Goal: Information Seeking & Learning: Learn about a topic

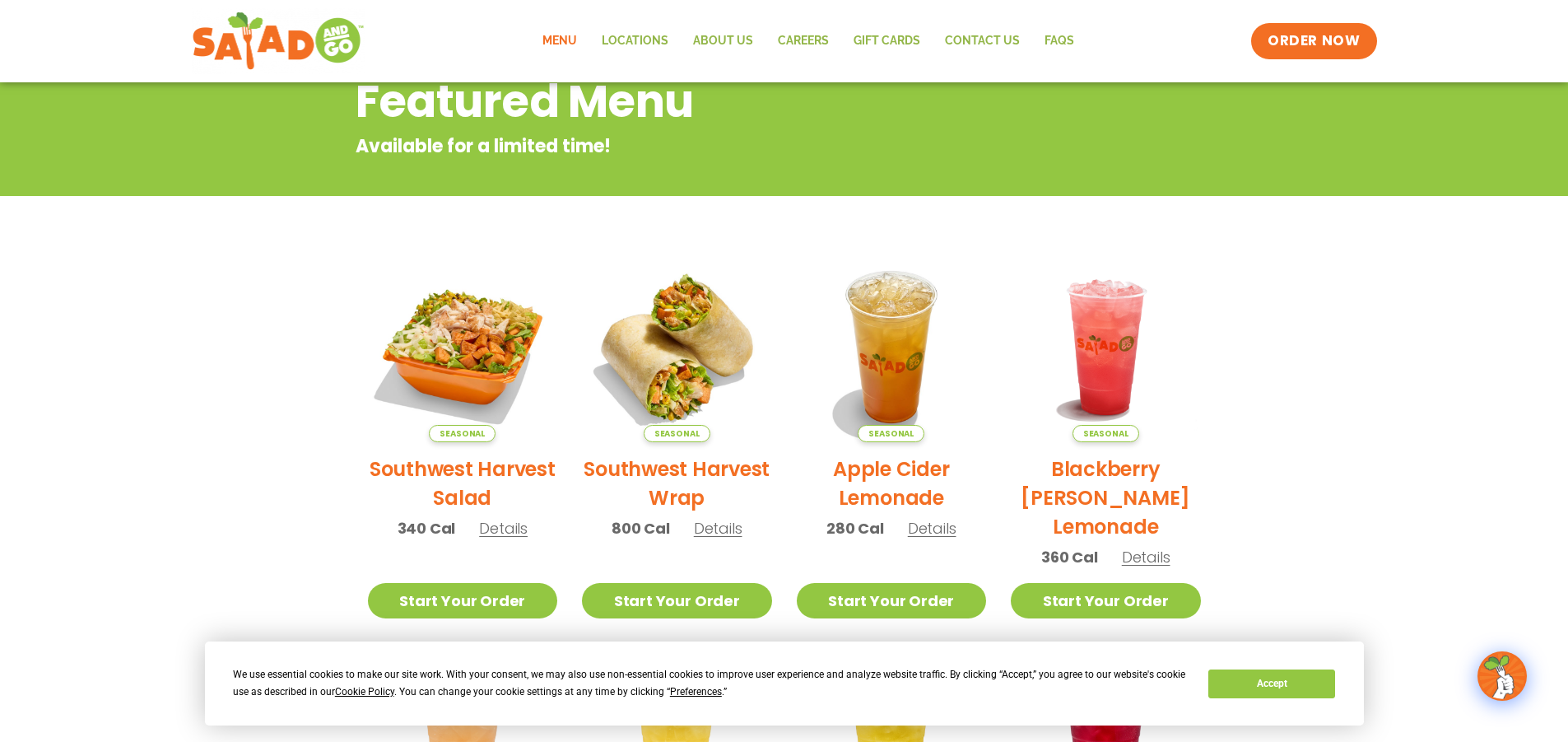
scroll to position [104, 0]
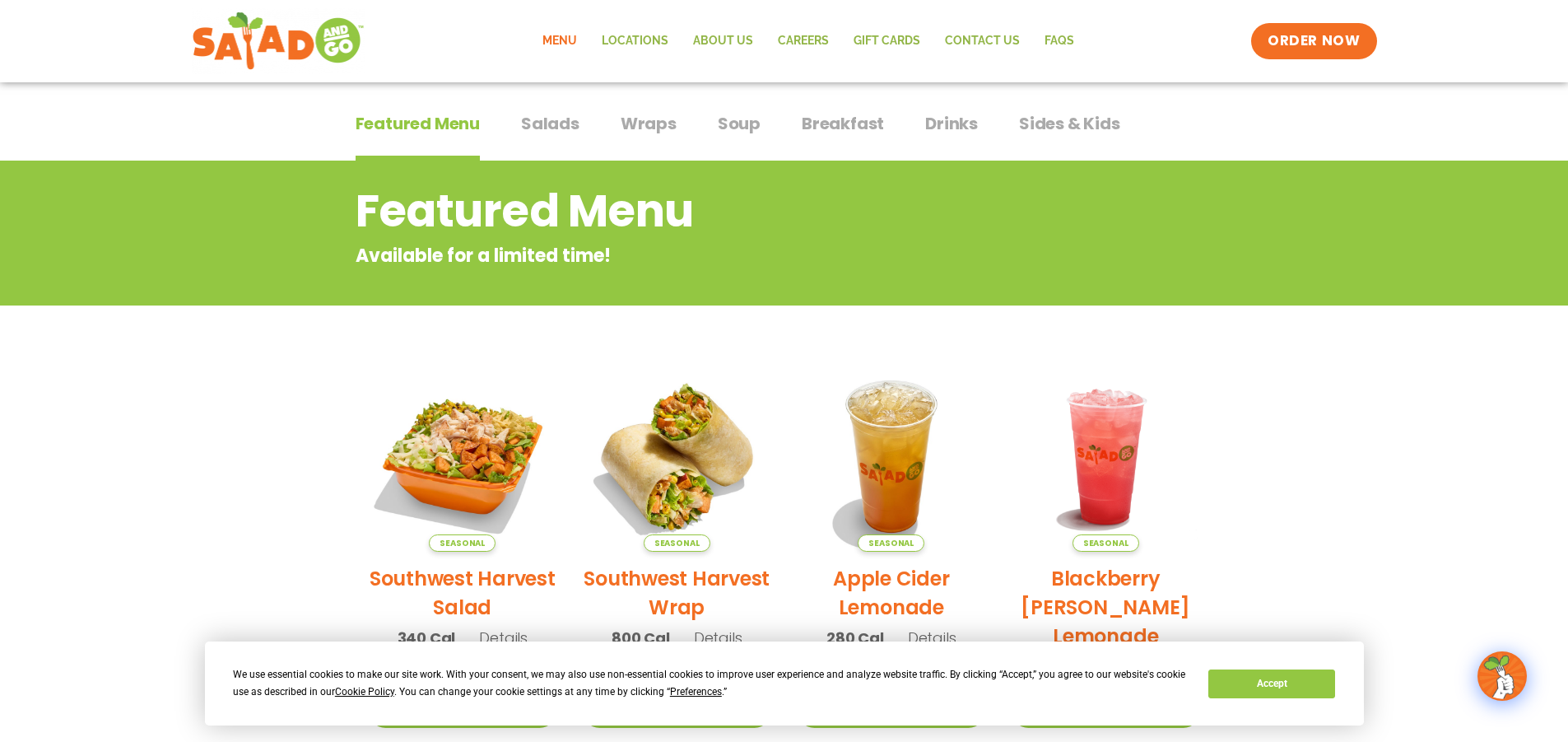
click at [538, 128] on span "Salads" at bounding box center [549, 123] width 58 height 24
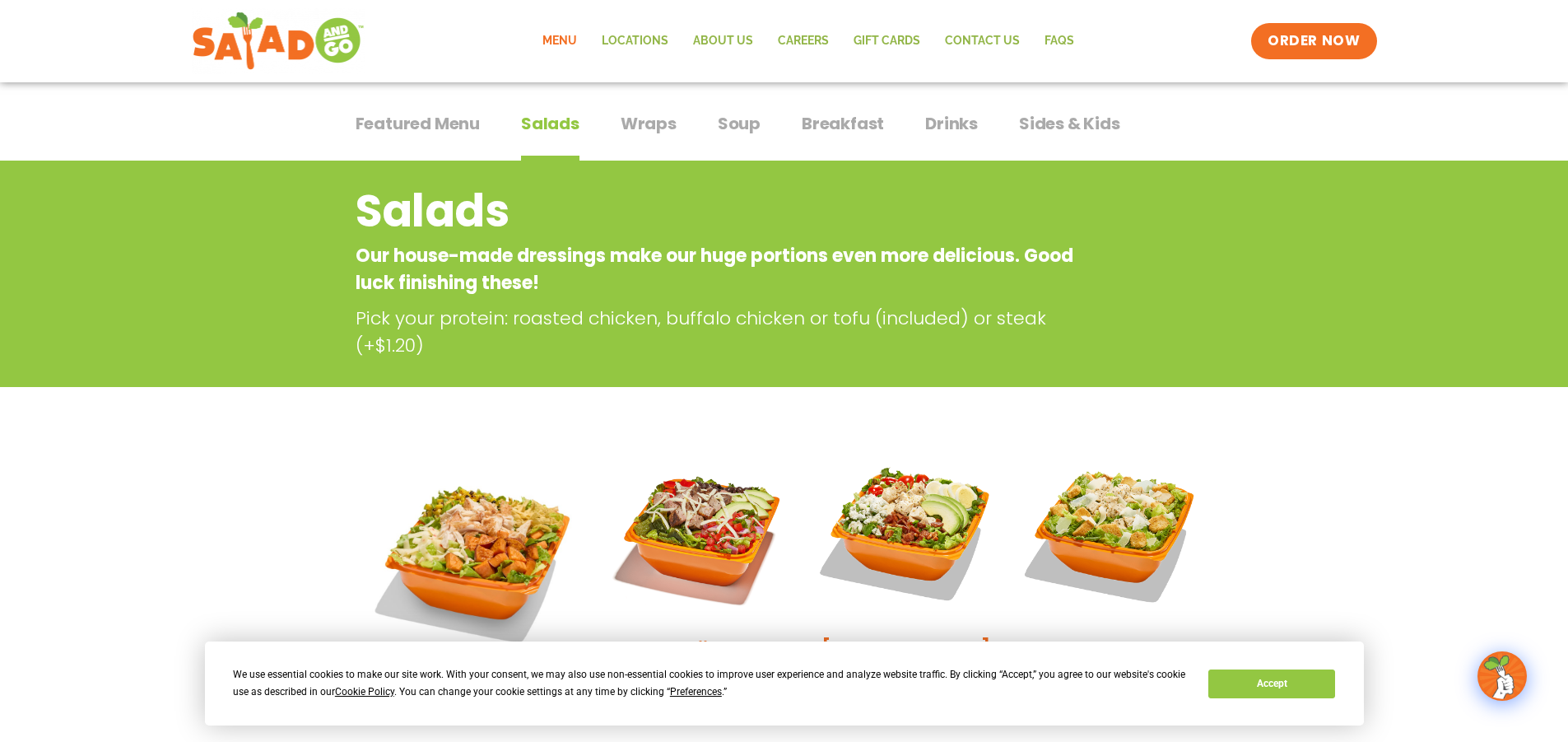
click at [653, 128] on span "Wraps" at bounding box center [648, 123] width 56 height 24
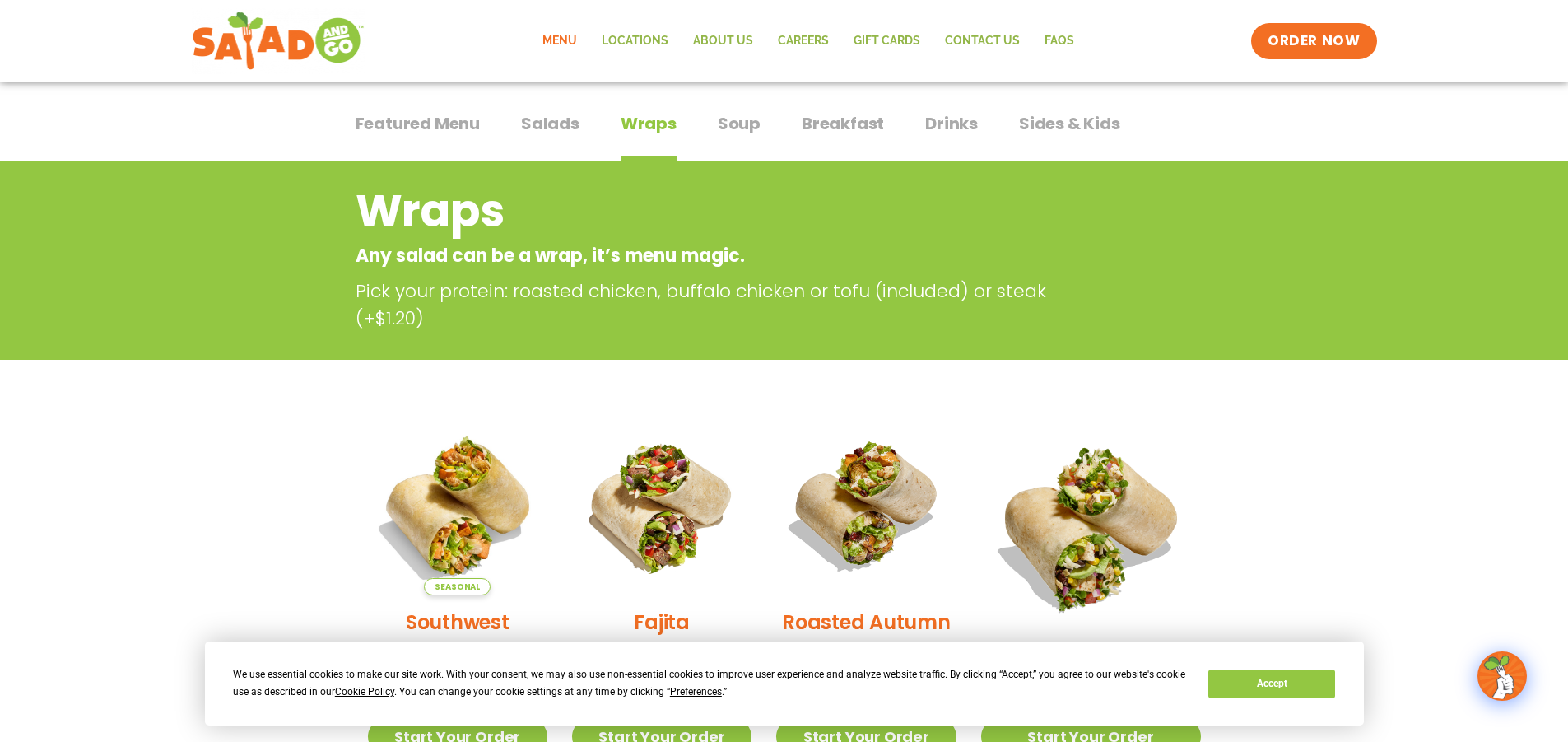
click at [726, 135] on span "Soup" at bounding box center [738, 123] width 43 height 24
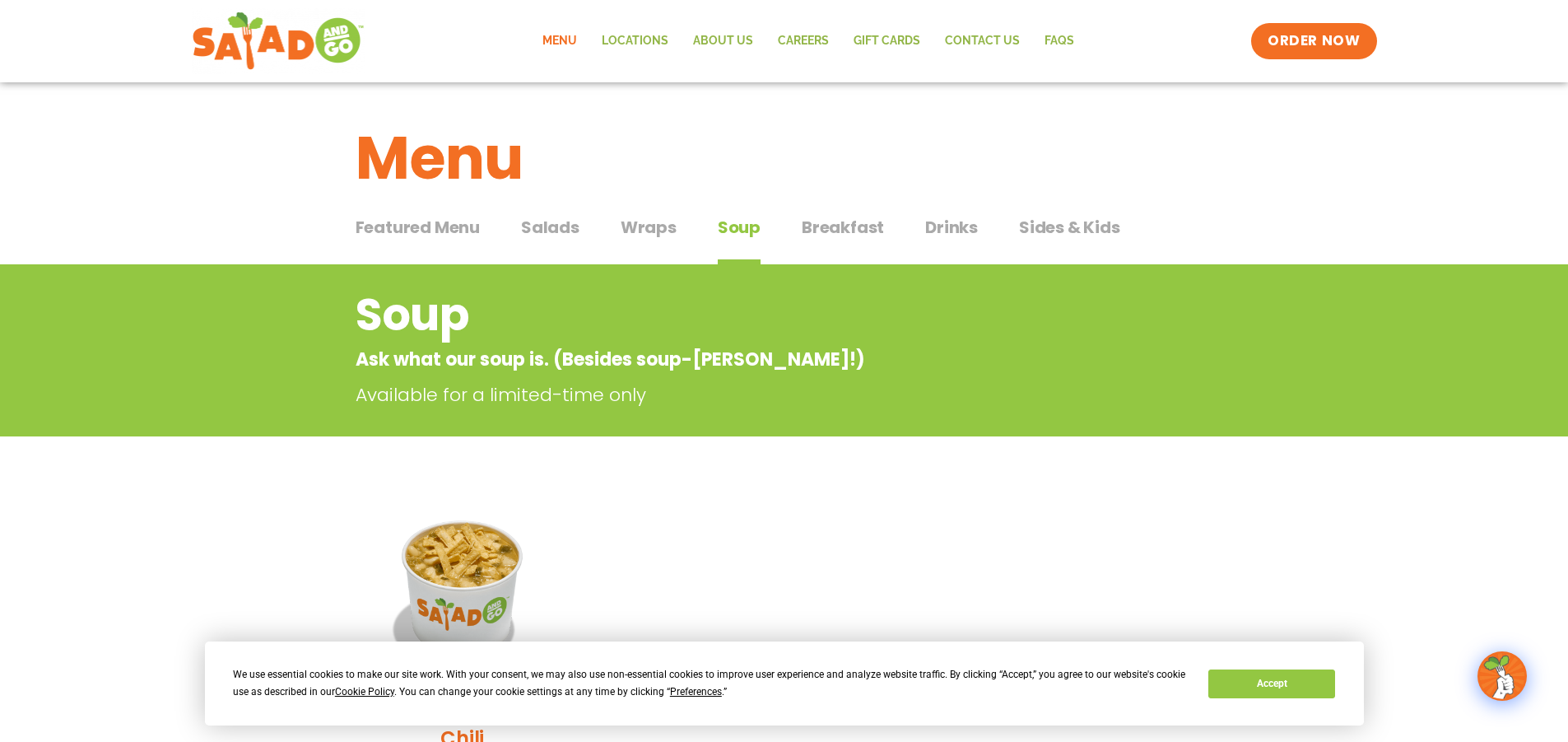
click at [854, 251] on button "Breakfast Breakfast" at bounding box center [843, 240] width 82 height 50
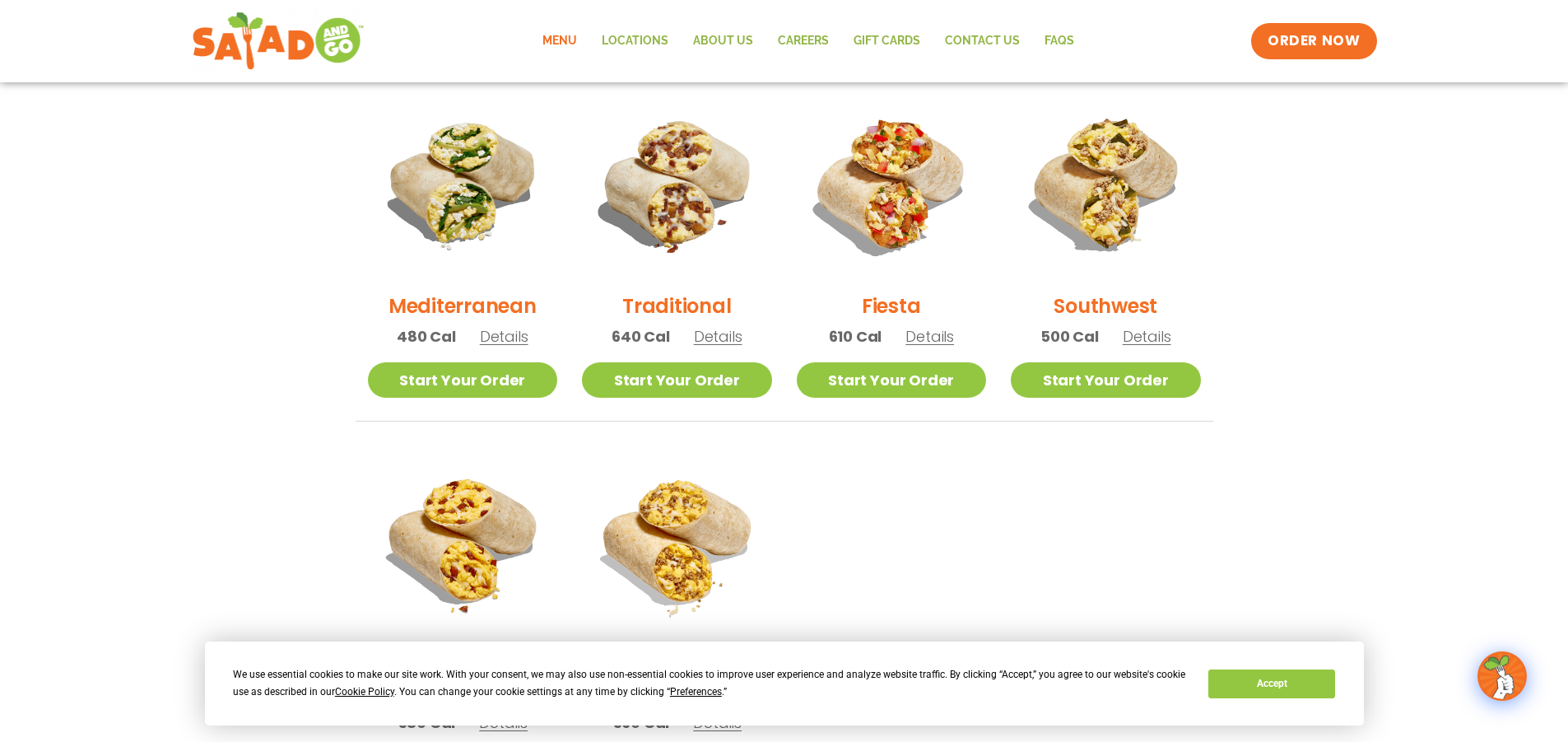
scroll to position [411, 0]
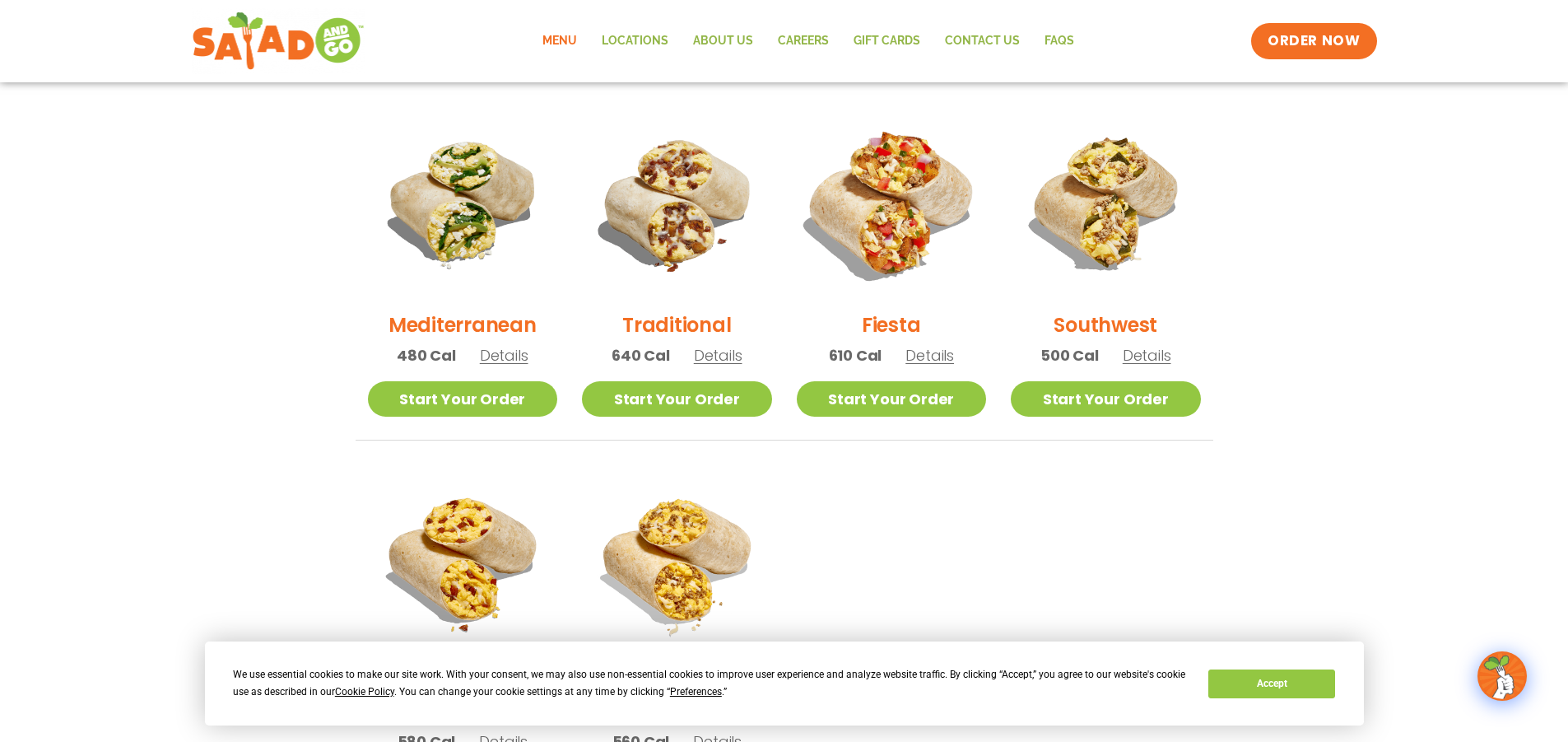
click at [921, 256] on img at bounding box center [890, 202] width 223 height 223
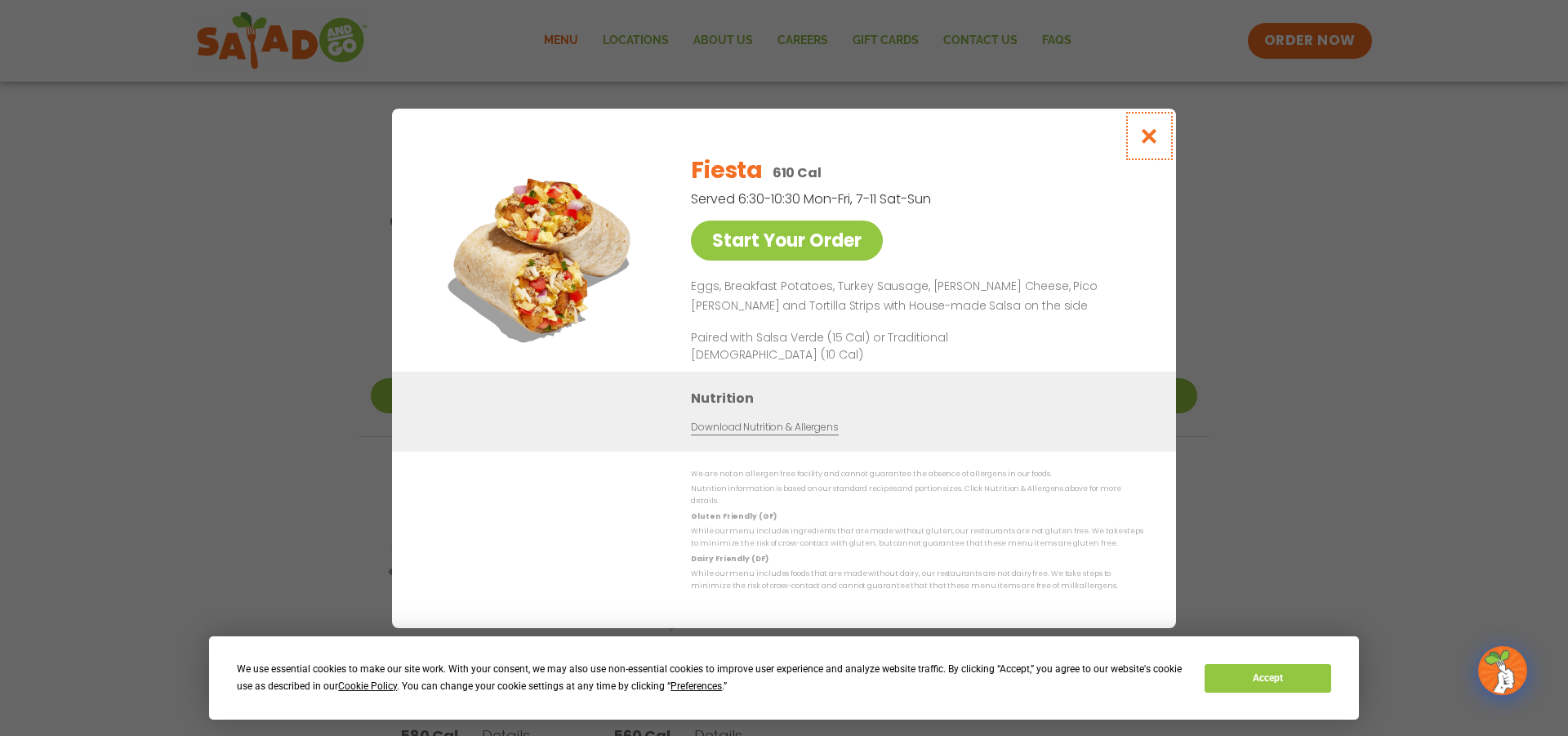
click at [1150, 140] on icon "Close modal" at bounding box center [1150, 136] width 21 height 17
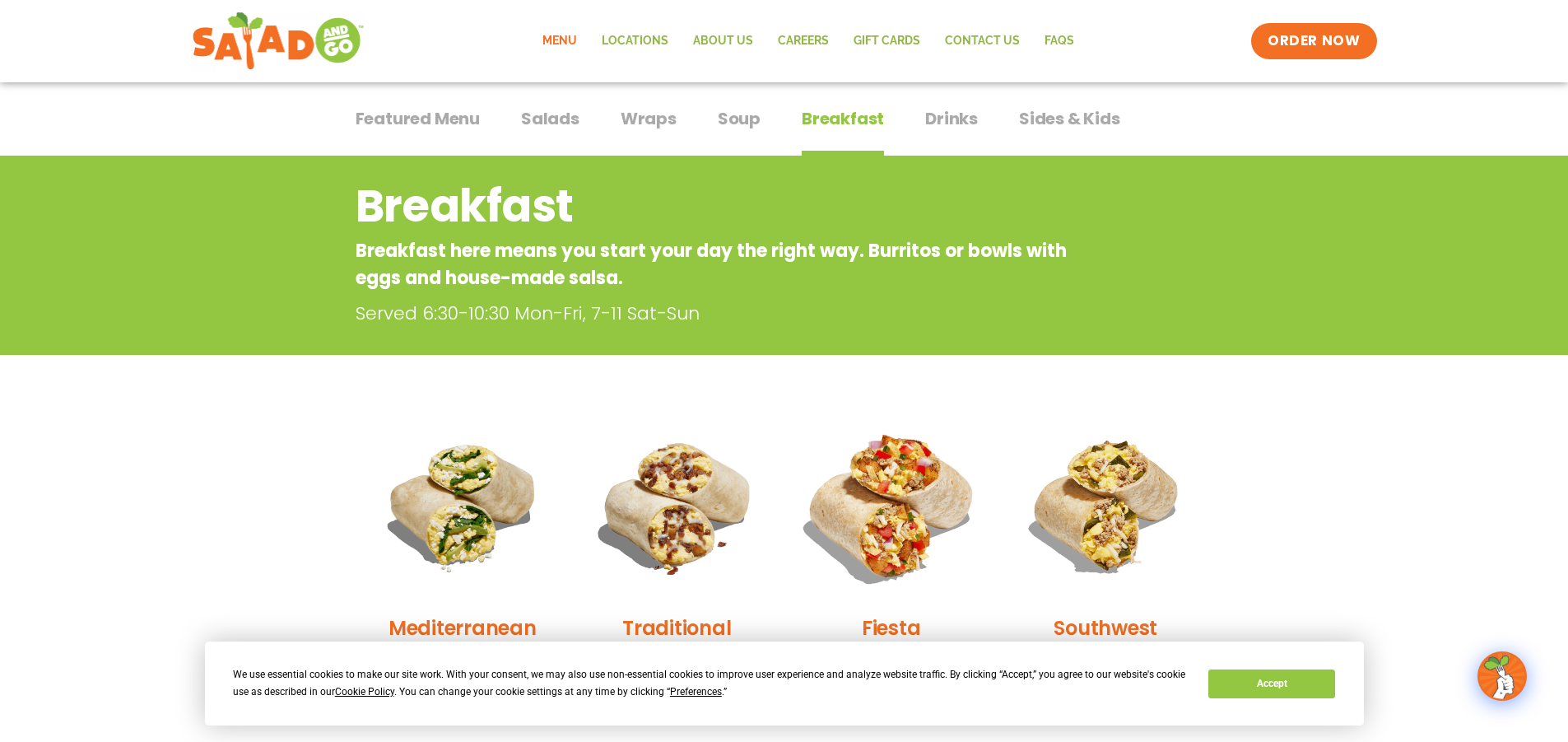
scroll to position [82, 0]
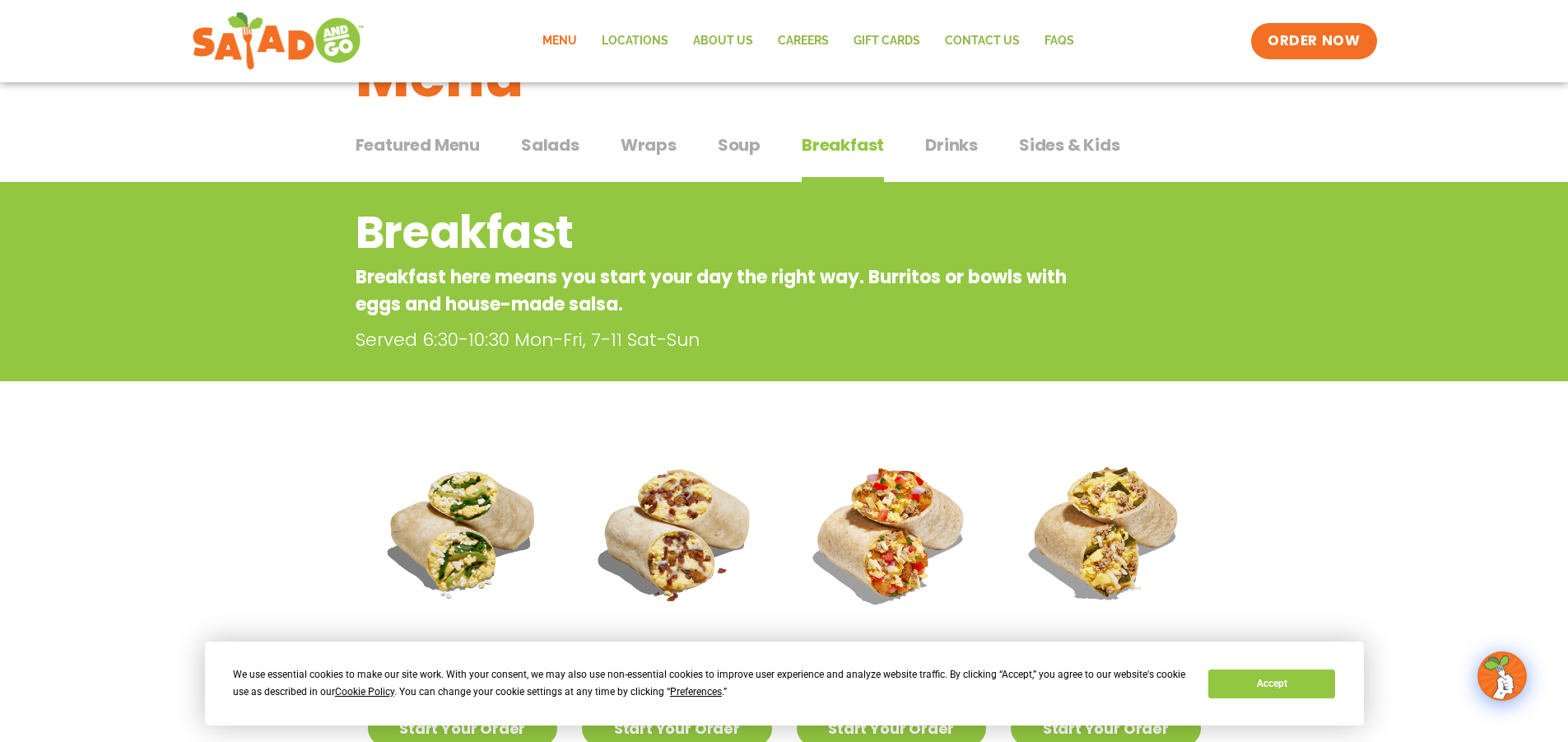
click at [912, 145] on div "Featured Menu Featured Menu Salads Salads Wraps Wraps Soup Soup Breakfast Break…" at bounding box center [784, 154] width 857 height 56
click at [943, 152] on span "Drinks" at bounding box center [951, 145] width 53 height 24
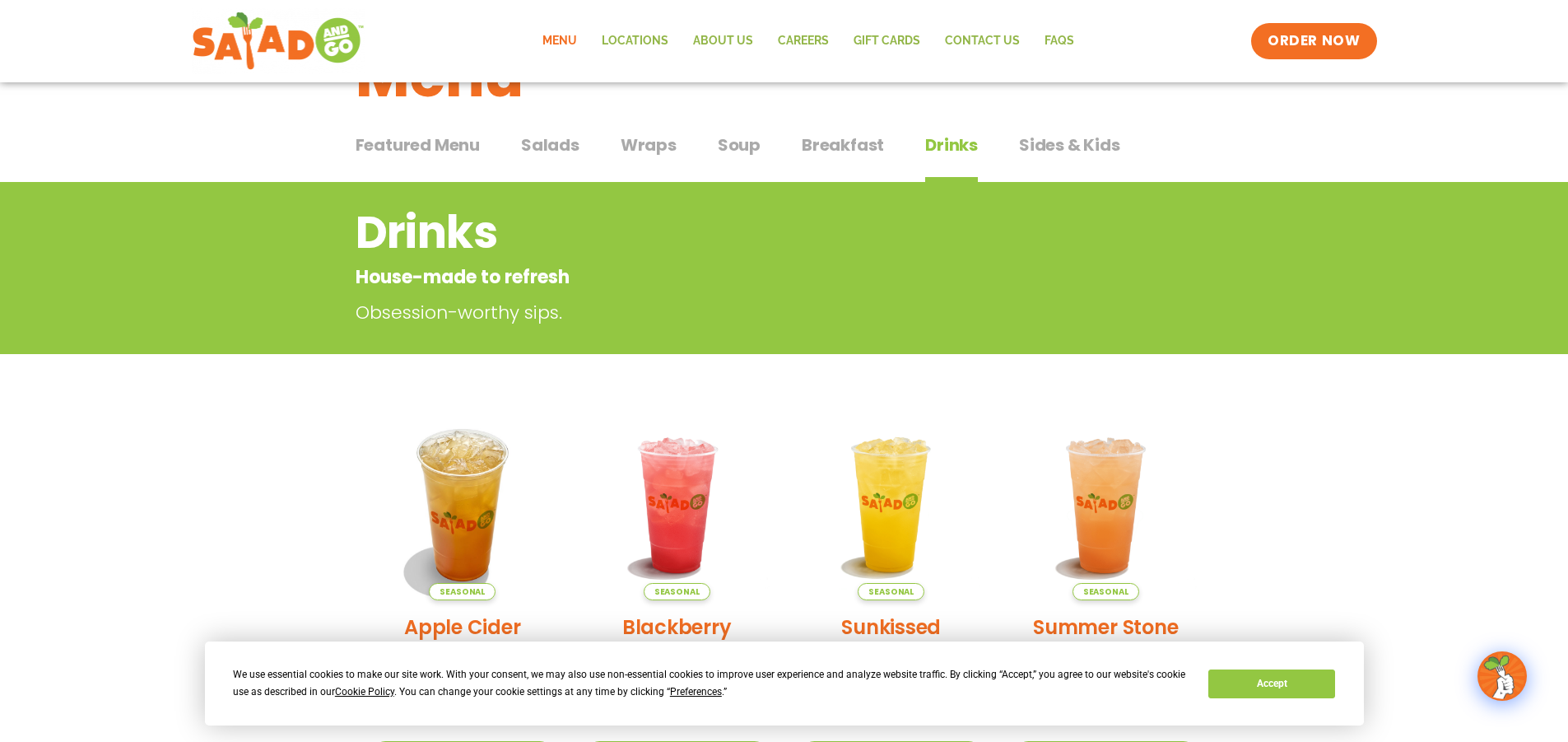
click at [896, 152] on div "Featured Menu Featured Menu Salads Salads Wraps Wraps Soup Soup Breakfast Break…" at bounding box center [784, 154] width 857 height 56
click at [843, 152] on span "Breakfast" at bounding box center [843, 145] width 82 height 24
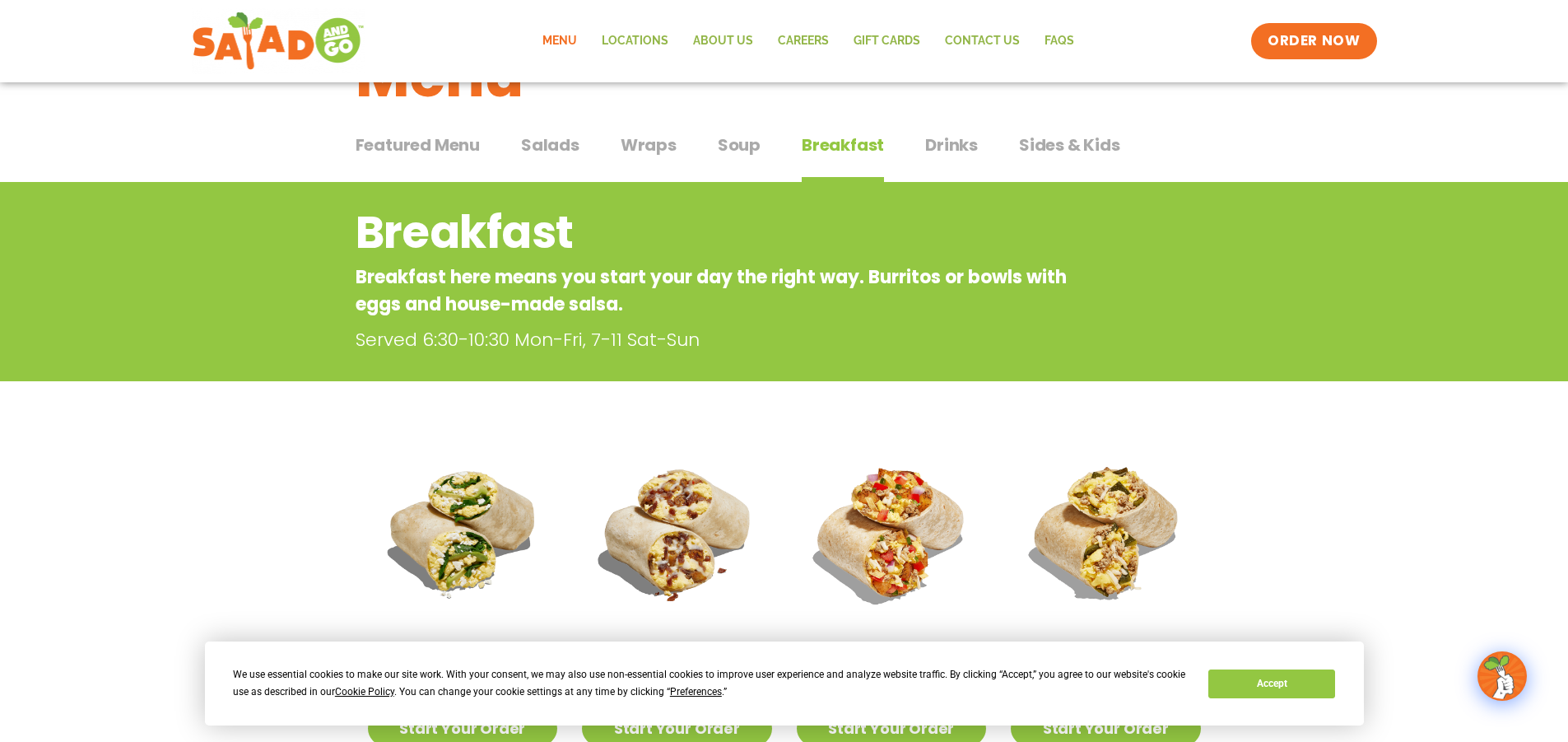
click at [975, 150] on div "Featured Menu Featured Menu Salads Salads Wraps Wraps Soup Soup Breakfast Break…" at bounding box center [784, 154] width 857 height 56
click at [941, 157] on span "Drinks" at bounding box center [951, 145] width 53 height 24
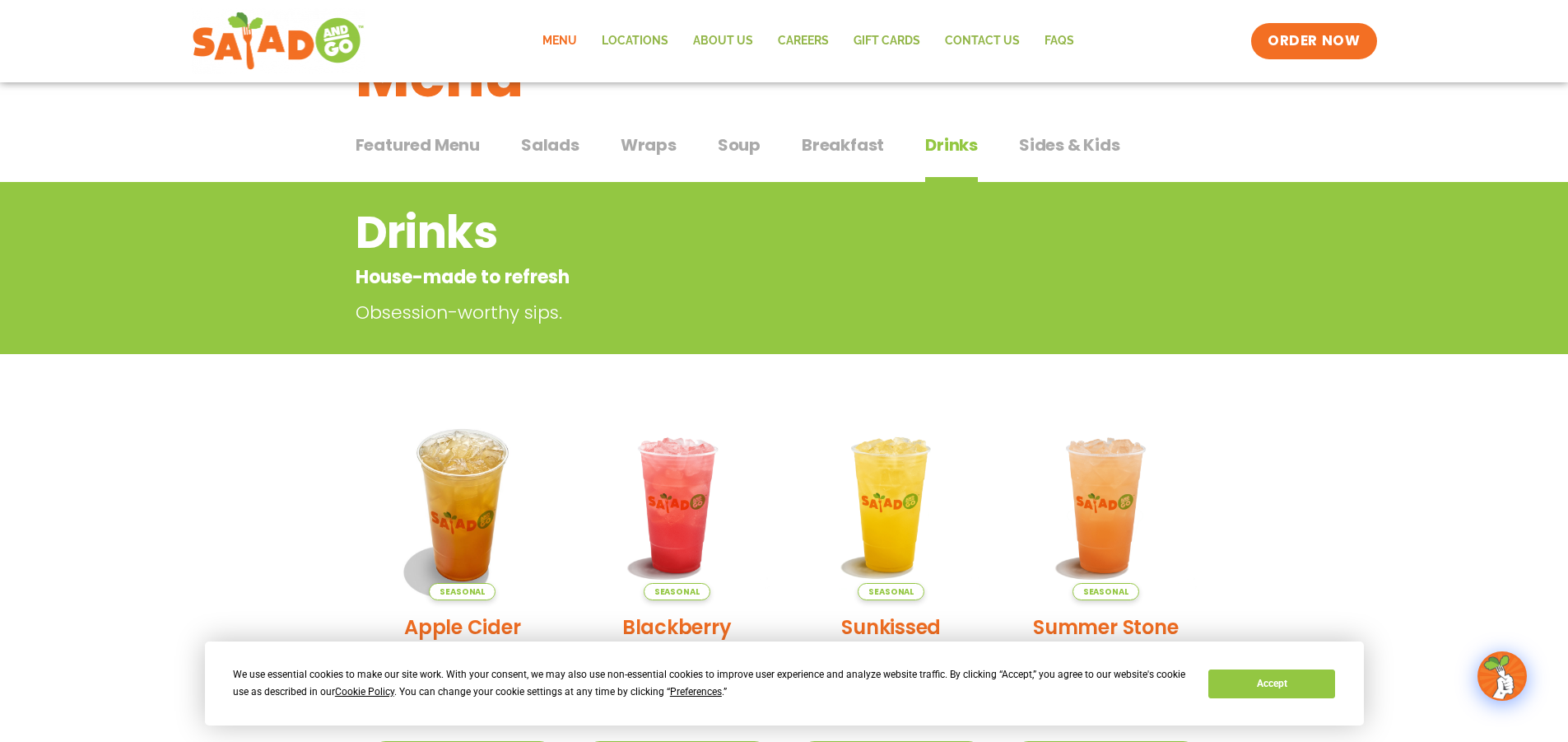
click at [735, 161] on button "Soup Soup" at bounding box center [738, 158] width 43 height 50
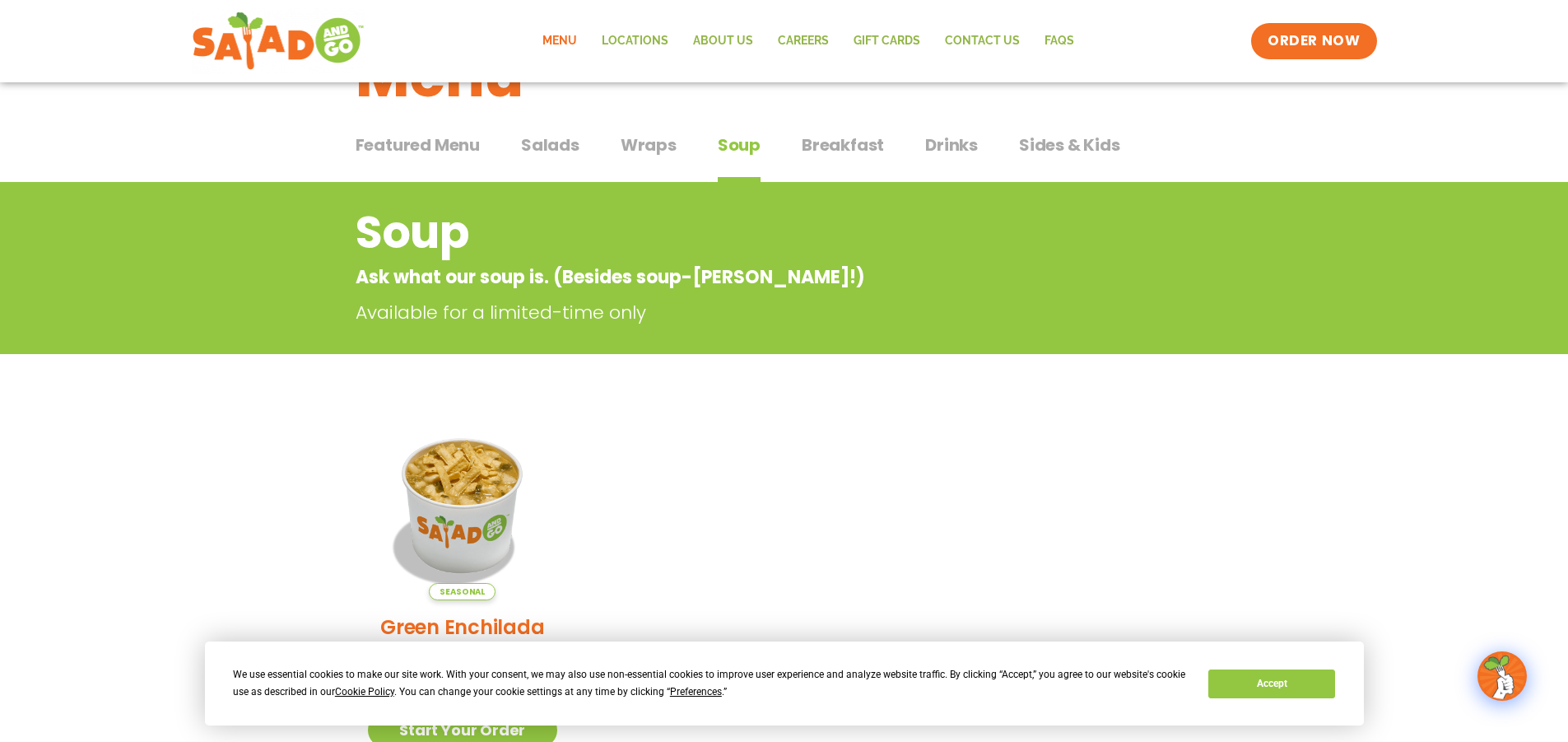
click at [628, 164] on button "Wraps Wraps" at bounding box center [648, 158] width 56 height 50
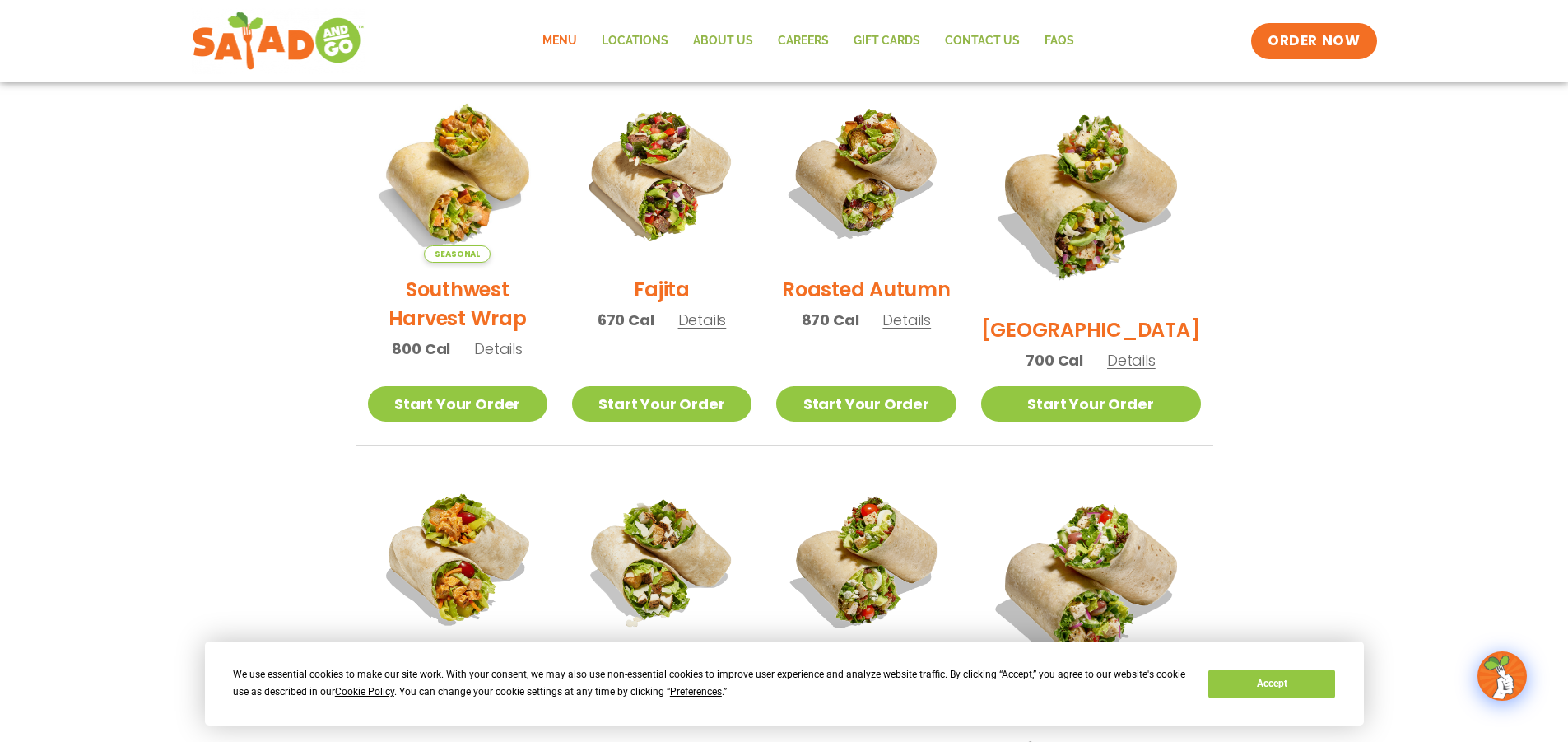
scroll to position [411, 0]
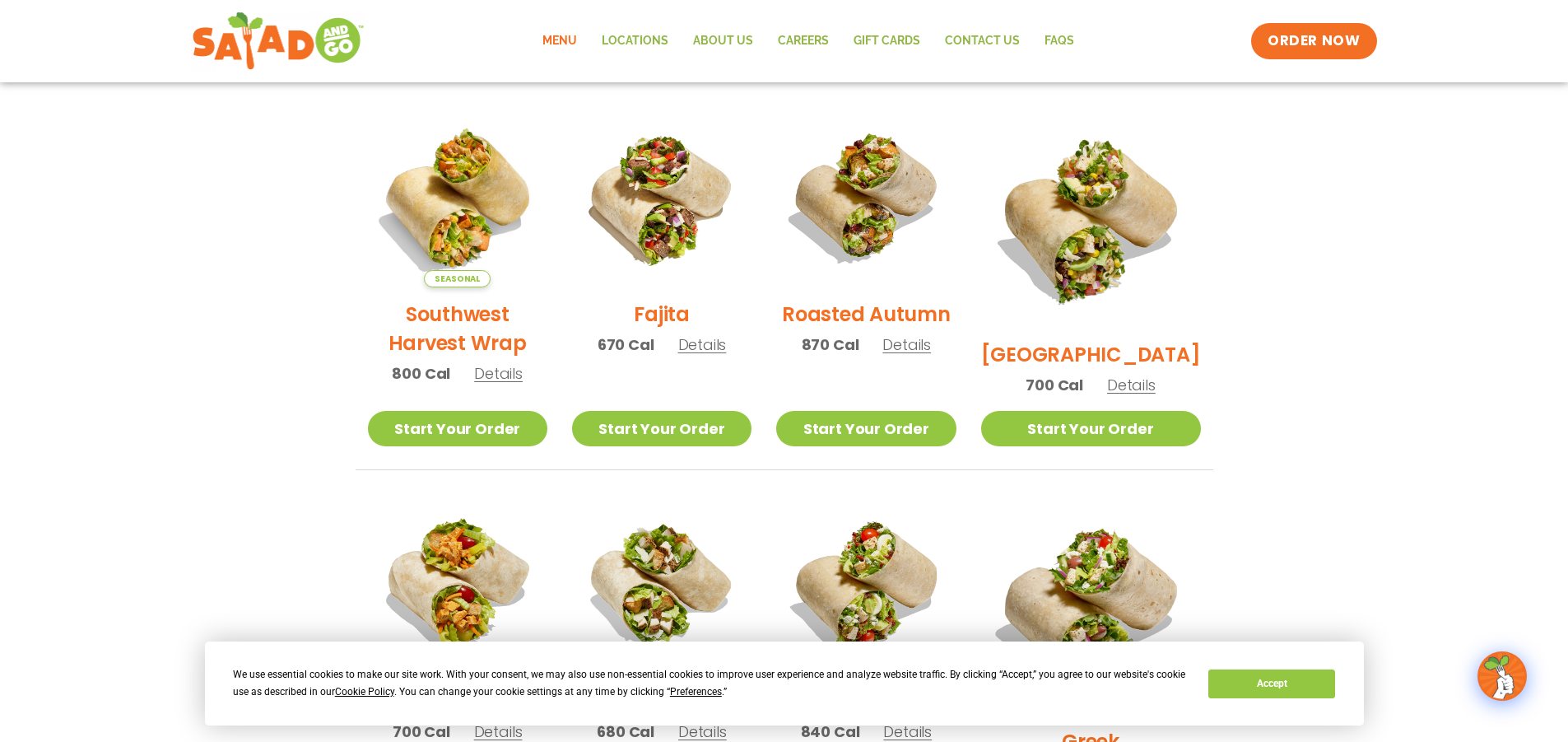
click at [920, 355] on span "Details" at bounding box center [907, 345] width 49 height 21
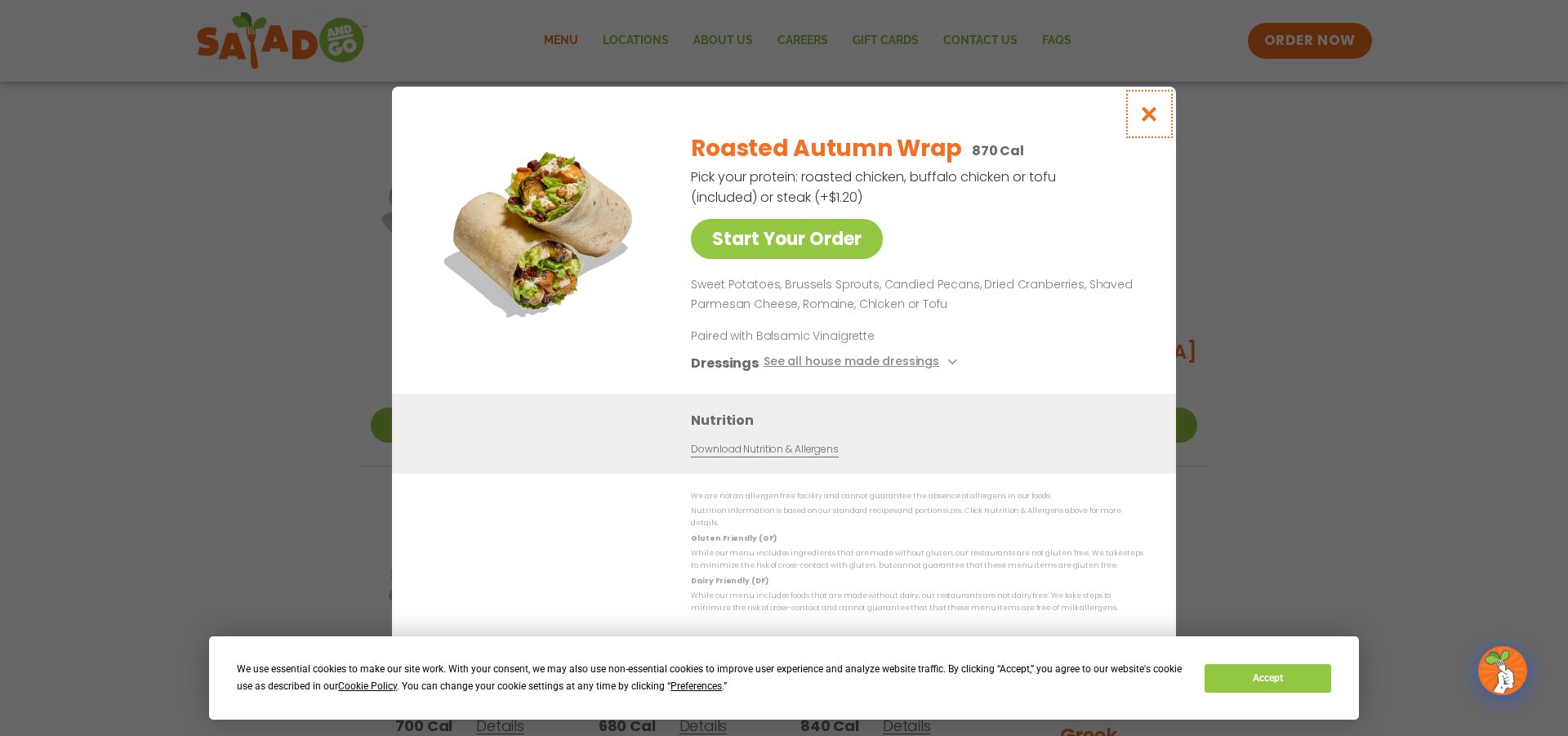
click at [1144, 121] on icon "Close modal" at bounding box center [1150, 114] width 21 height 17
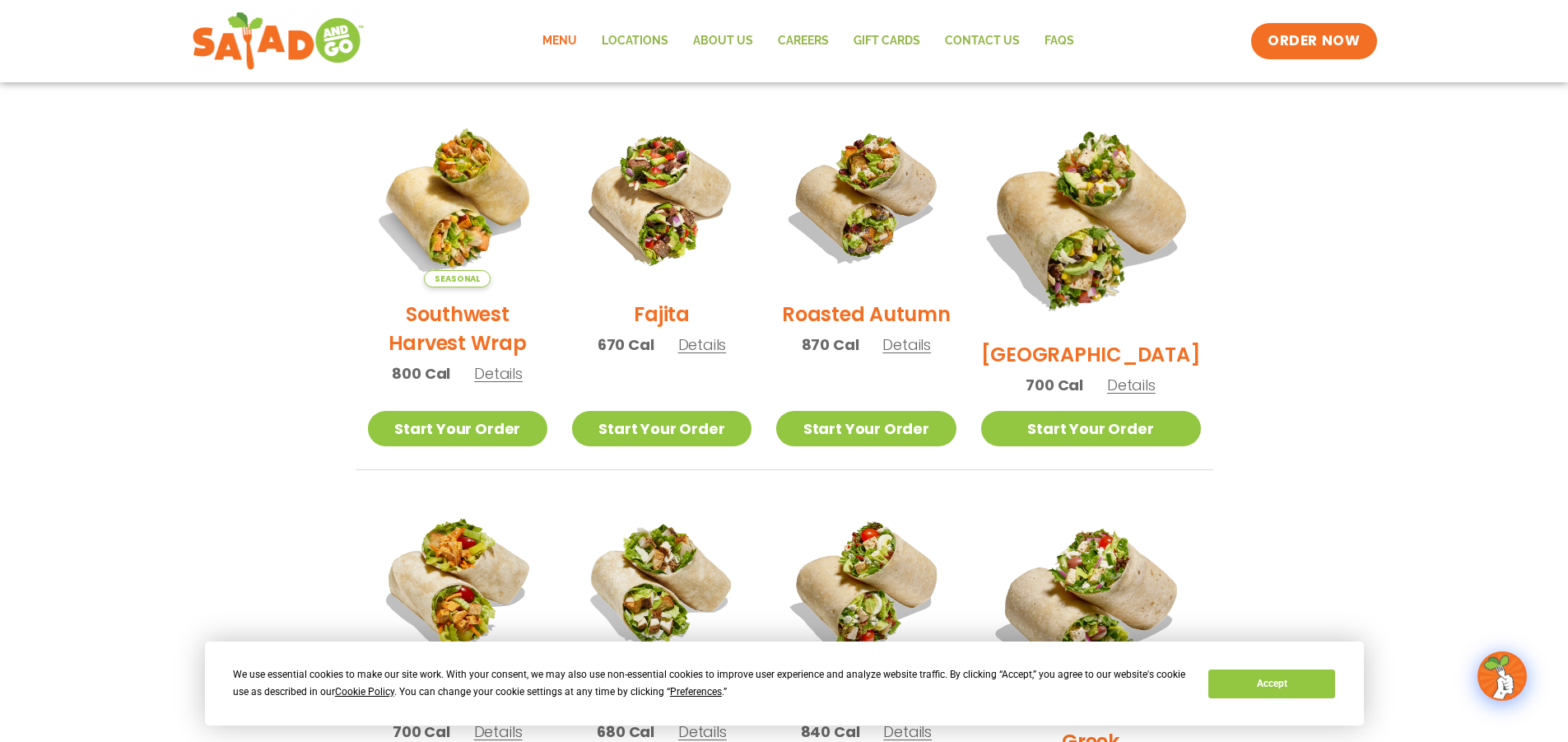
click at [1148, 256] on img at bounding box center [1090, 217] width 258 height 258
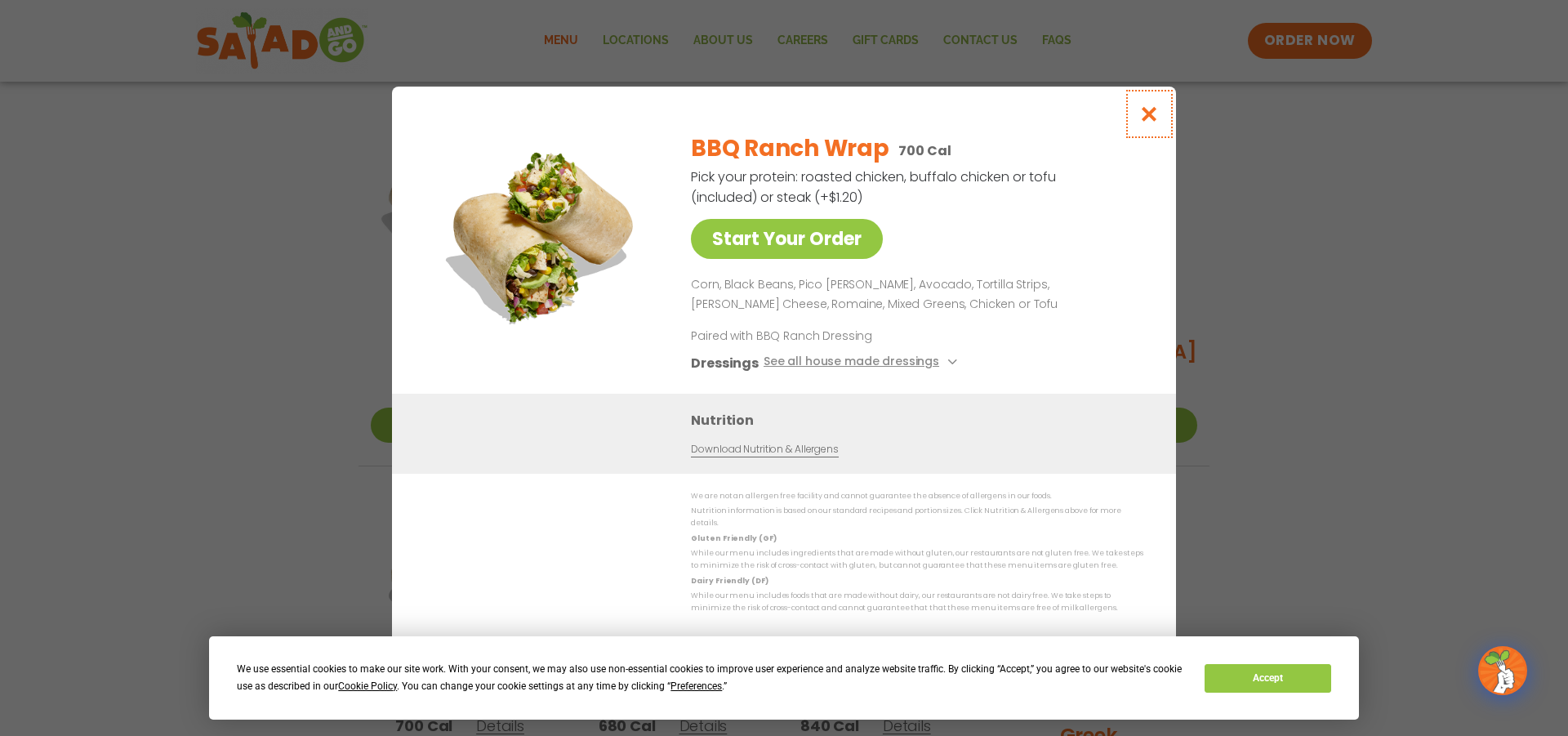
click at [1144, 118] on icon "Close modal" at bounding box center [1150, 114] width 21 height 17
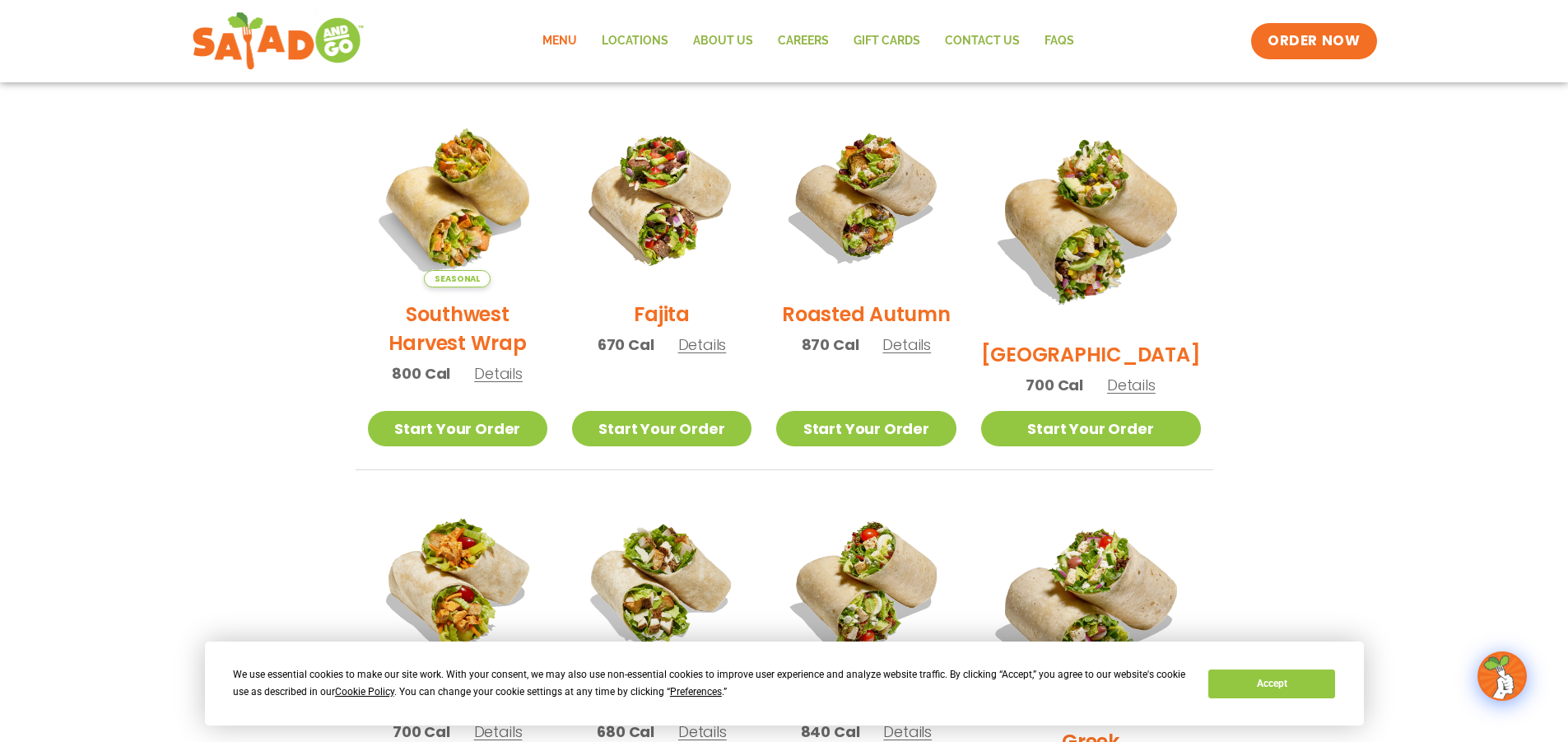
click at [517, 384] on p "800 Cal Details" at bounding box center [456, 373] width 131 height 23
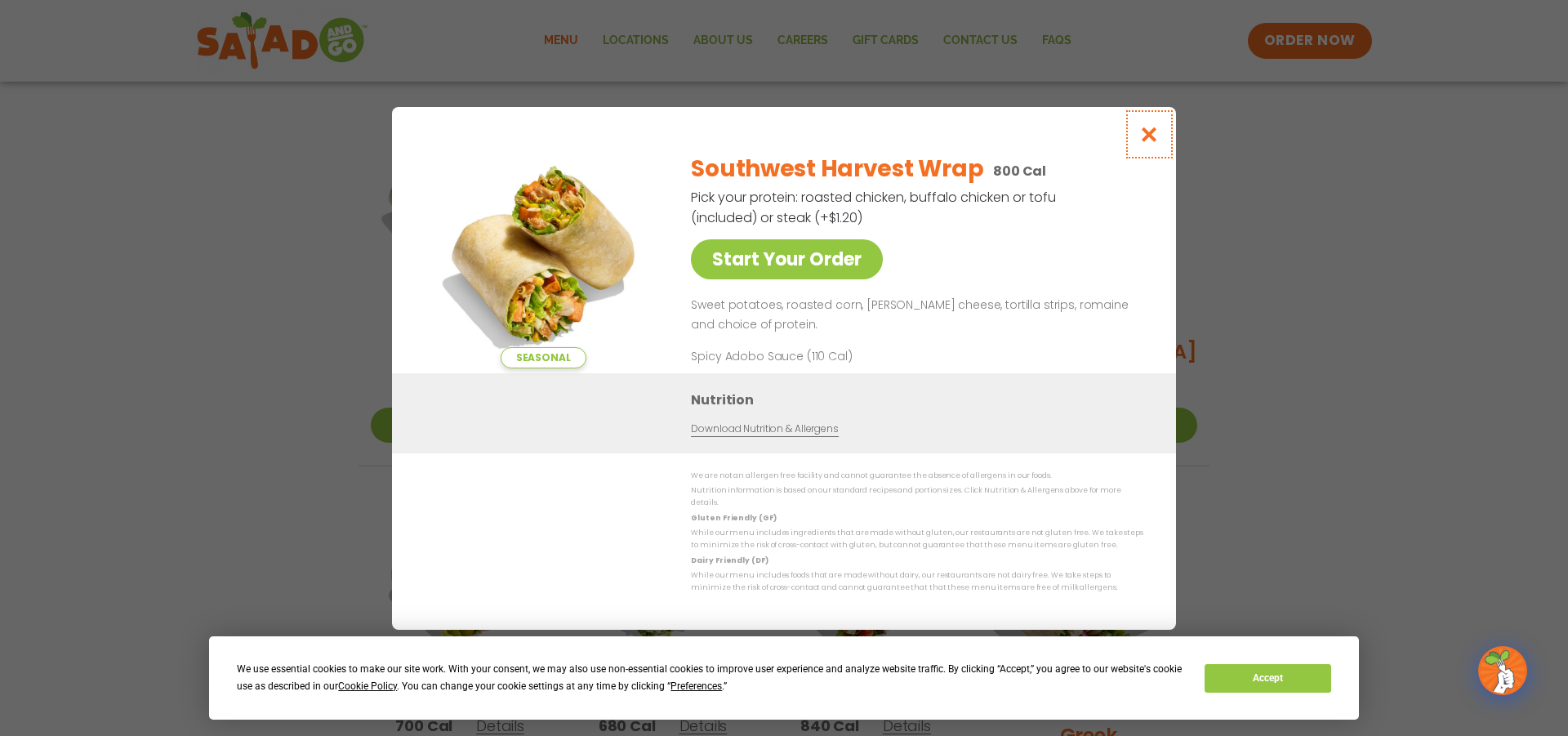
click at [1161, 138] on button "Close modal" at bounding box center [1150, 134] width 53 height 55
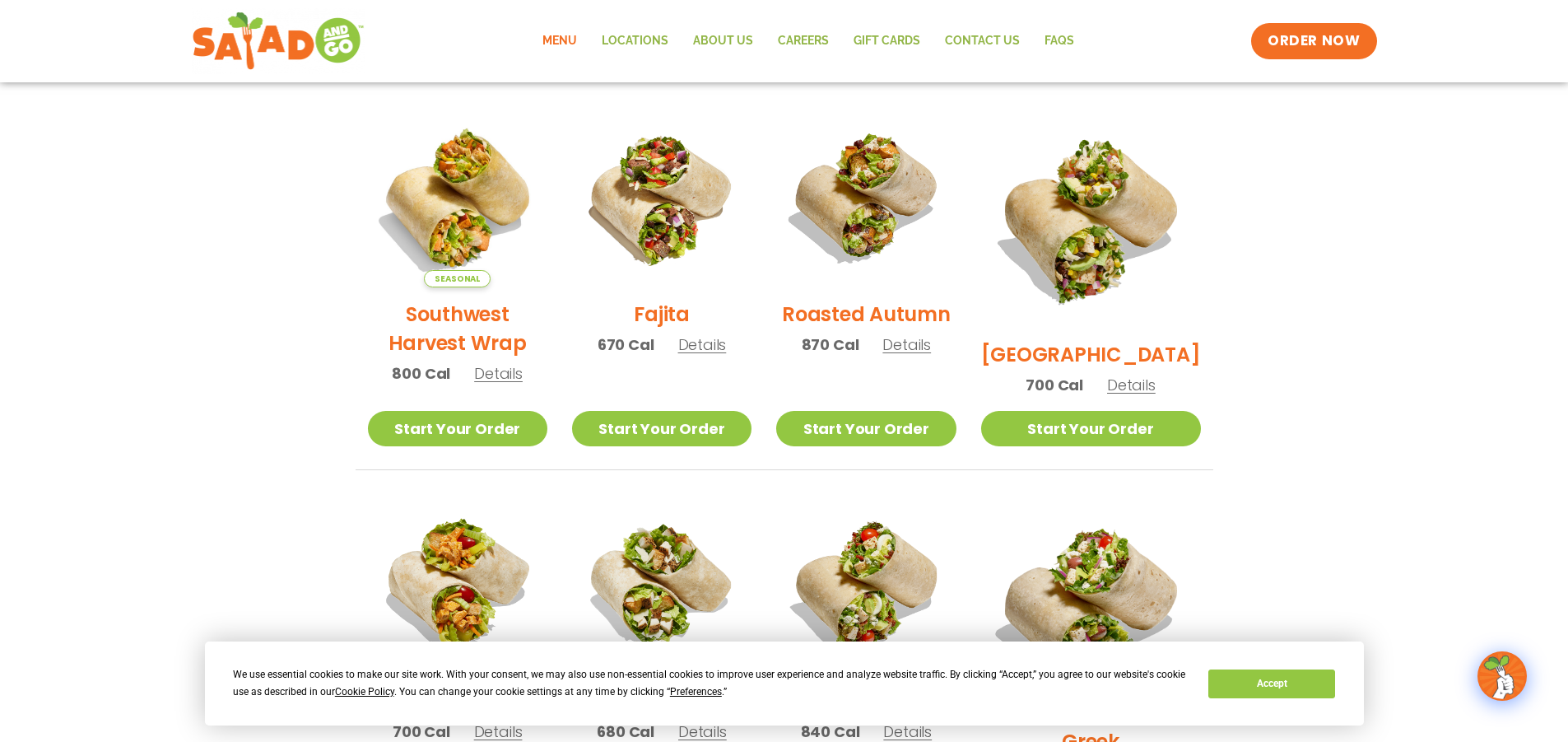
click at [495, 384] on span "Details" at bounding box center [498, 373] width 49 height 21
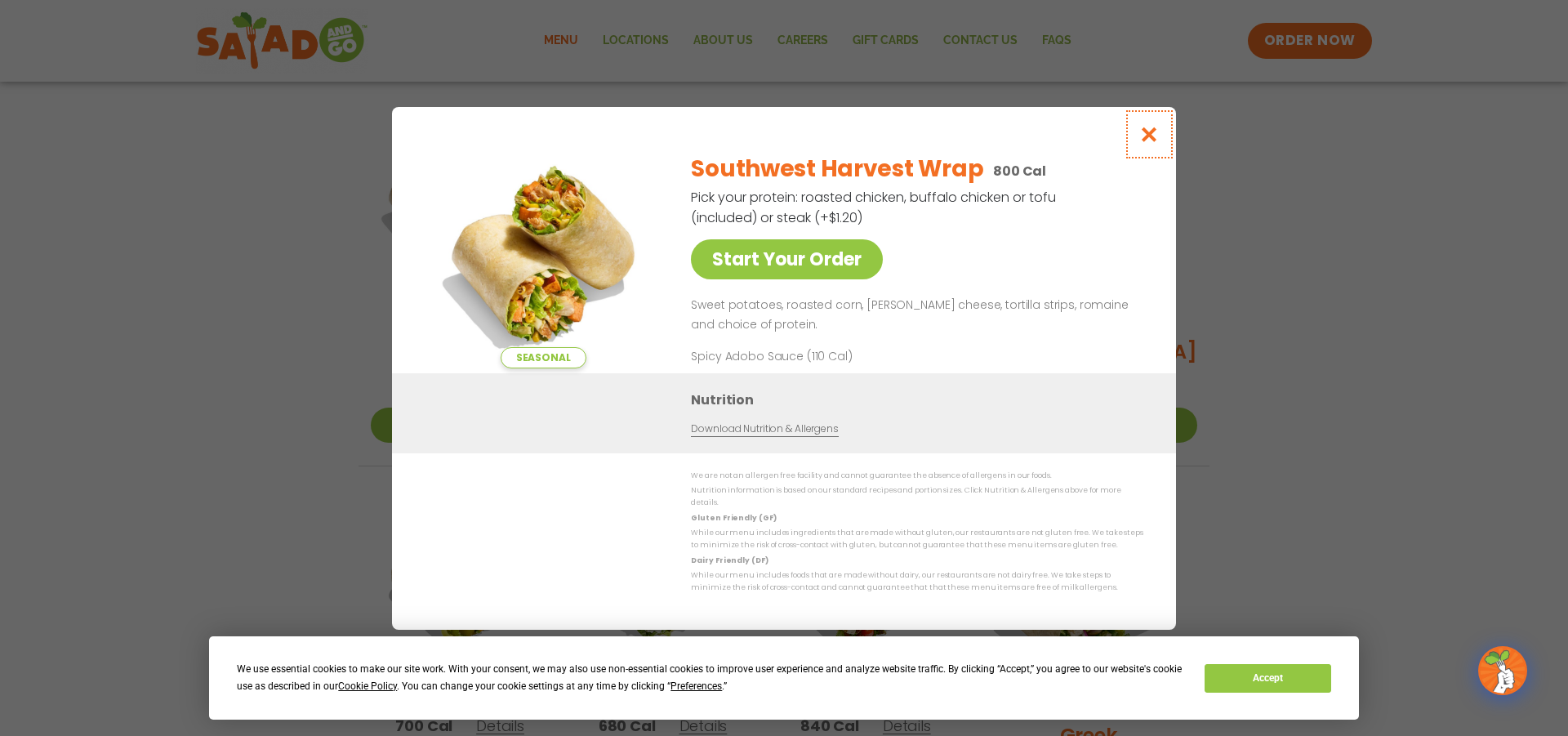
click at [1160, 136] on button "Close modal" at bounding box center [1150, 134] width 53 height 55
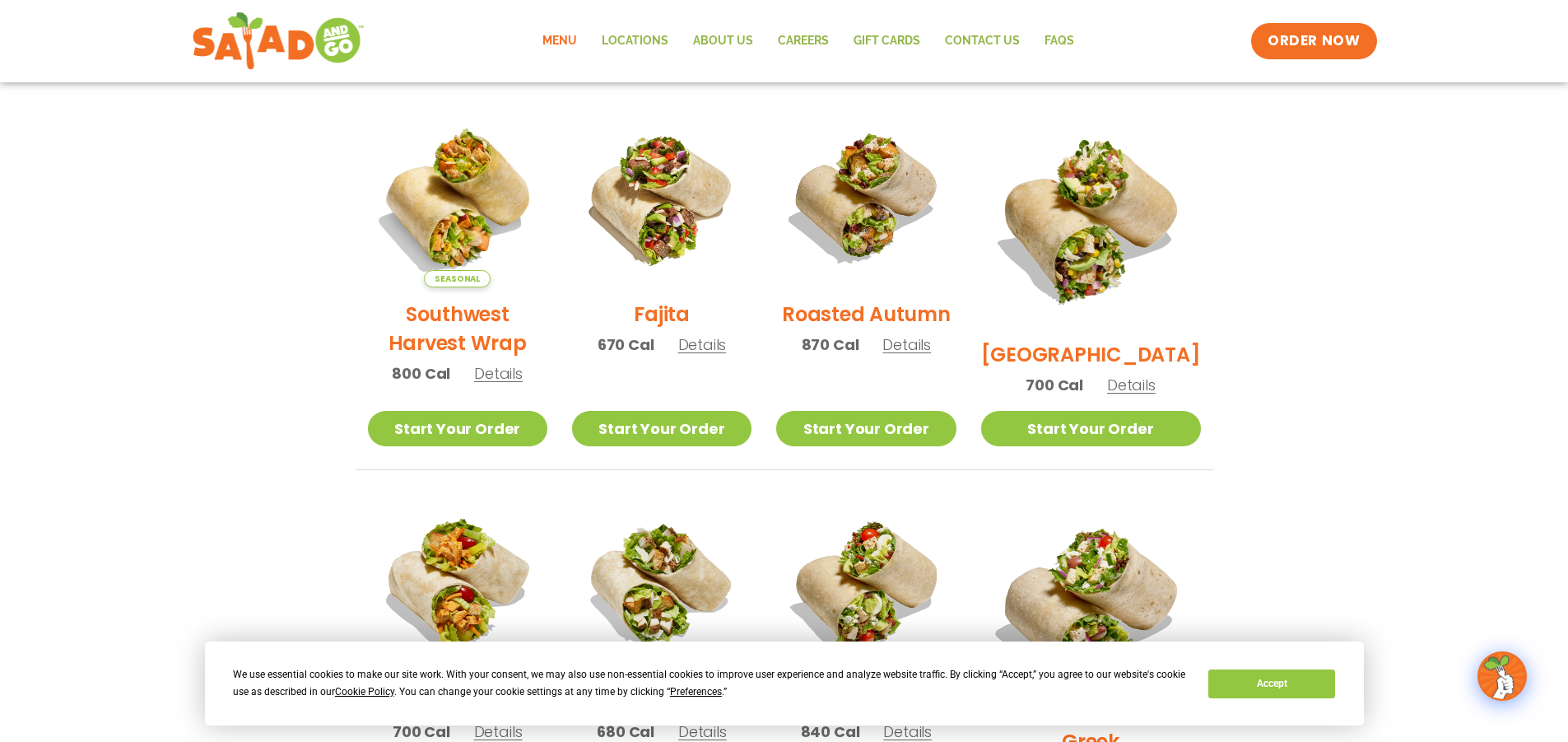
click at [704, 355] on span "Details" at bounding box center [702, 345] width 49 height 21
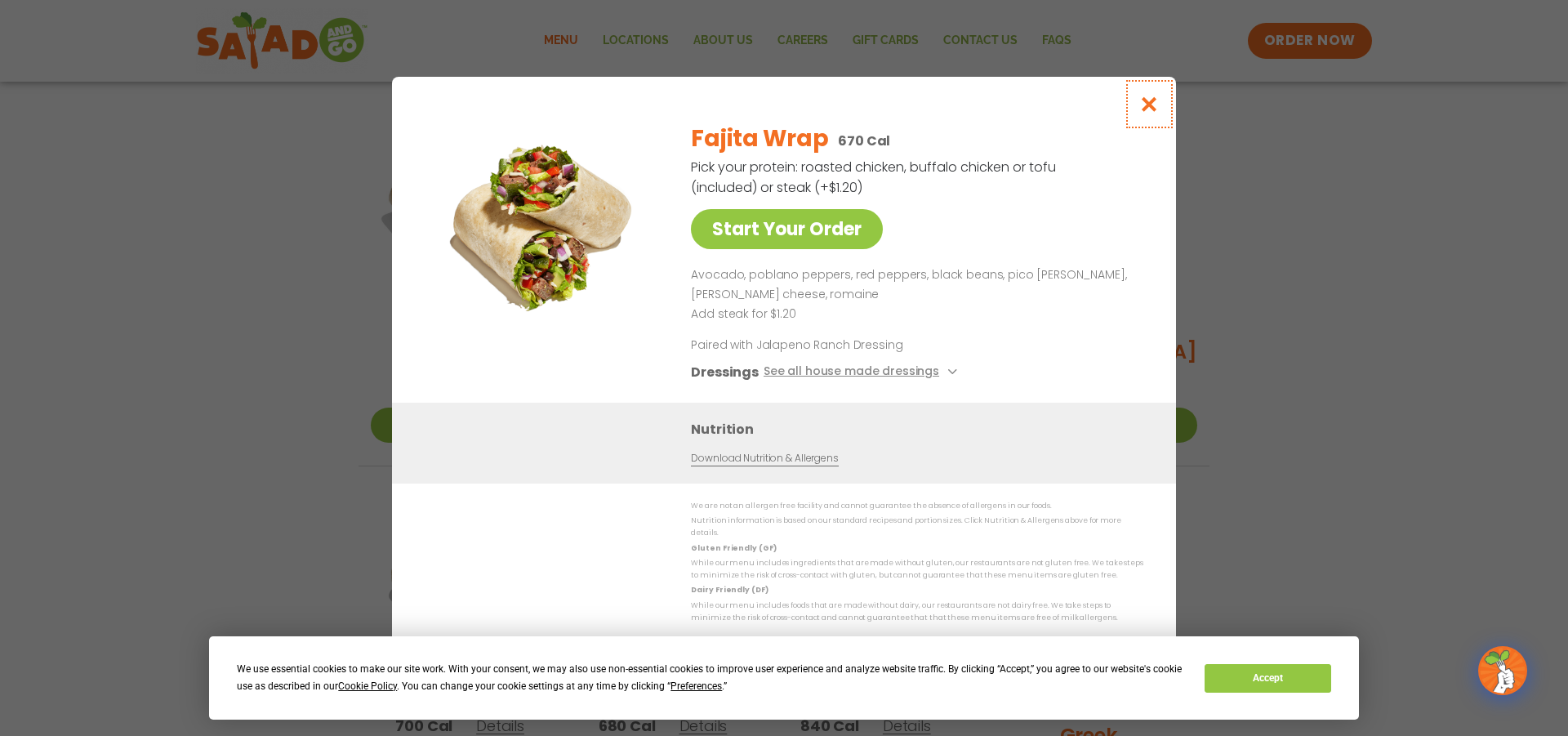
click at [1153, 103] on icon "Close modal" at bounding box center [1150, 104] width 21 height 17
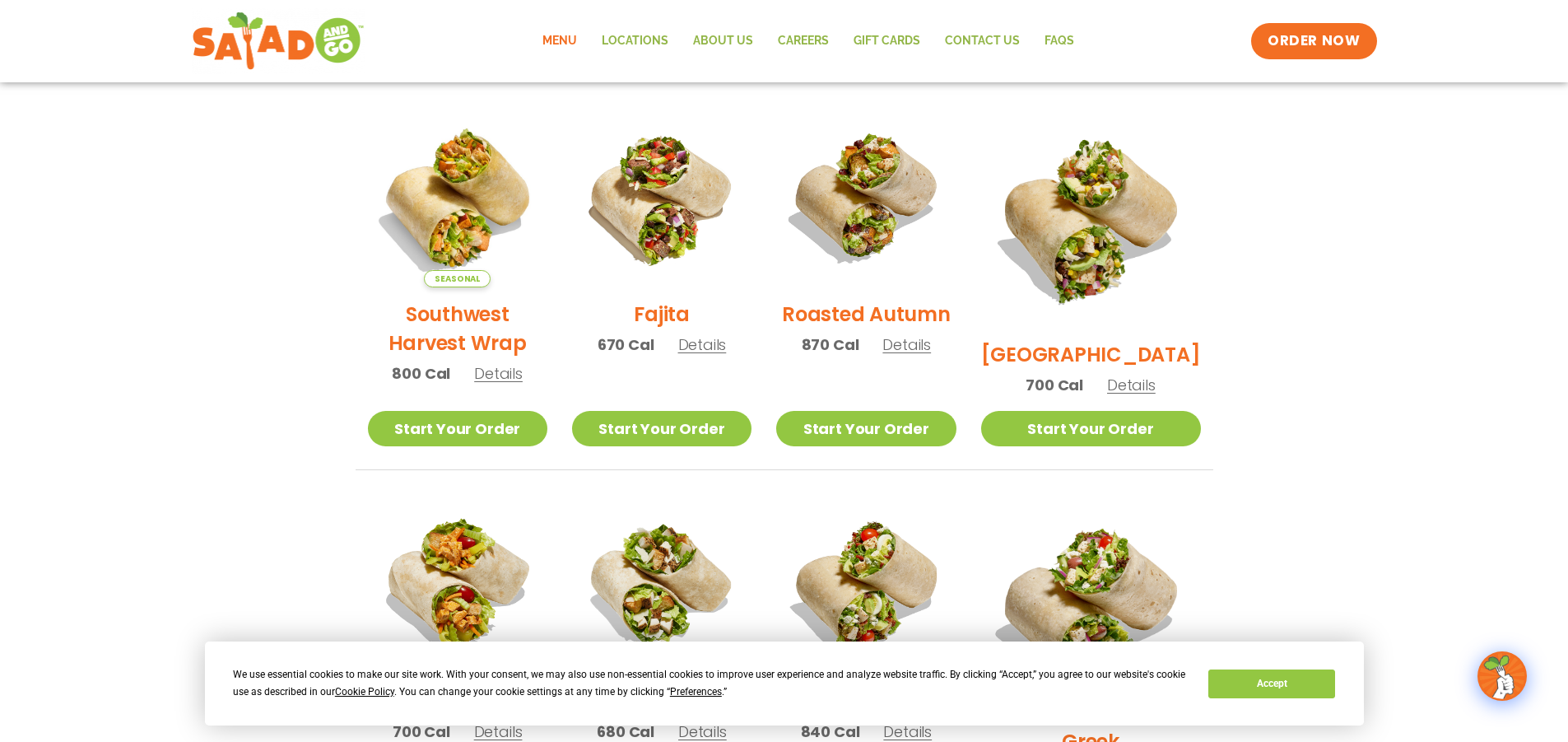
click at [930, 355] on span "Details" at bounding box center [907, 345] width 49 height 21
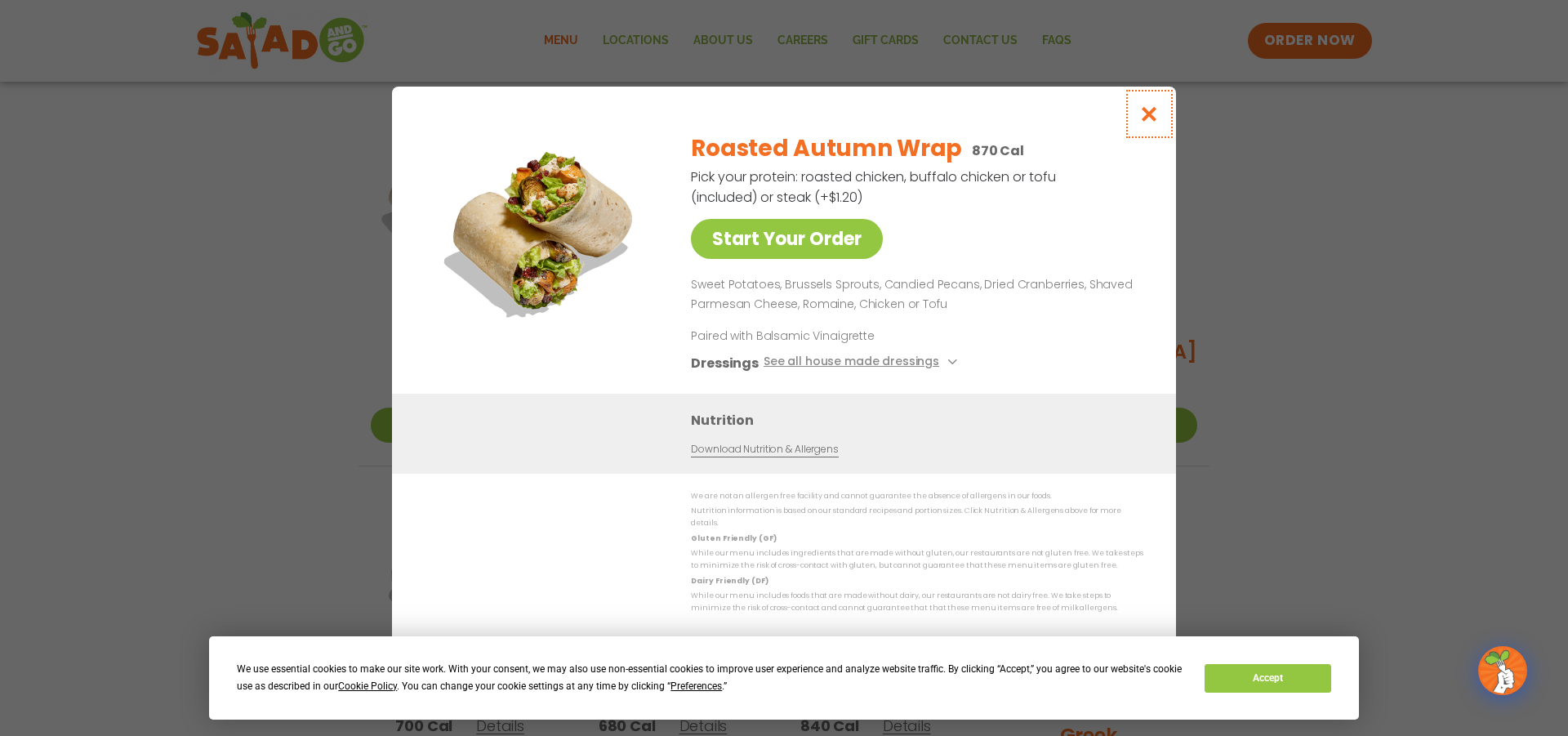
click at [1156, 108] on button "Close modal" at bounding box center [1150, 114] width 53 height 55
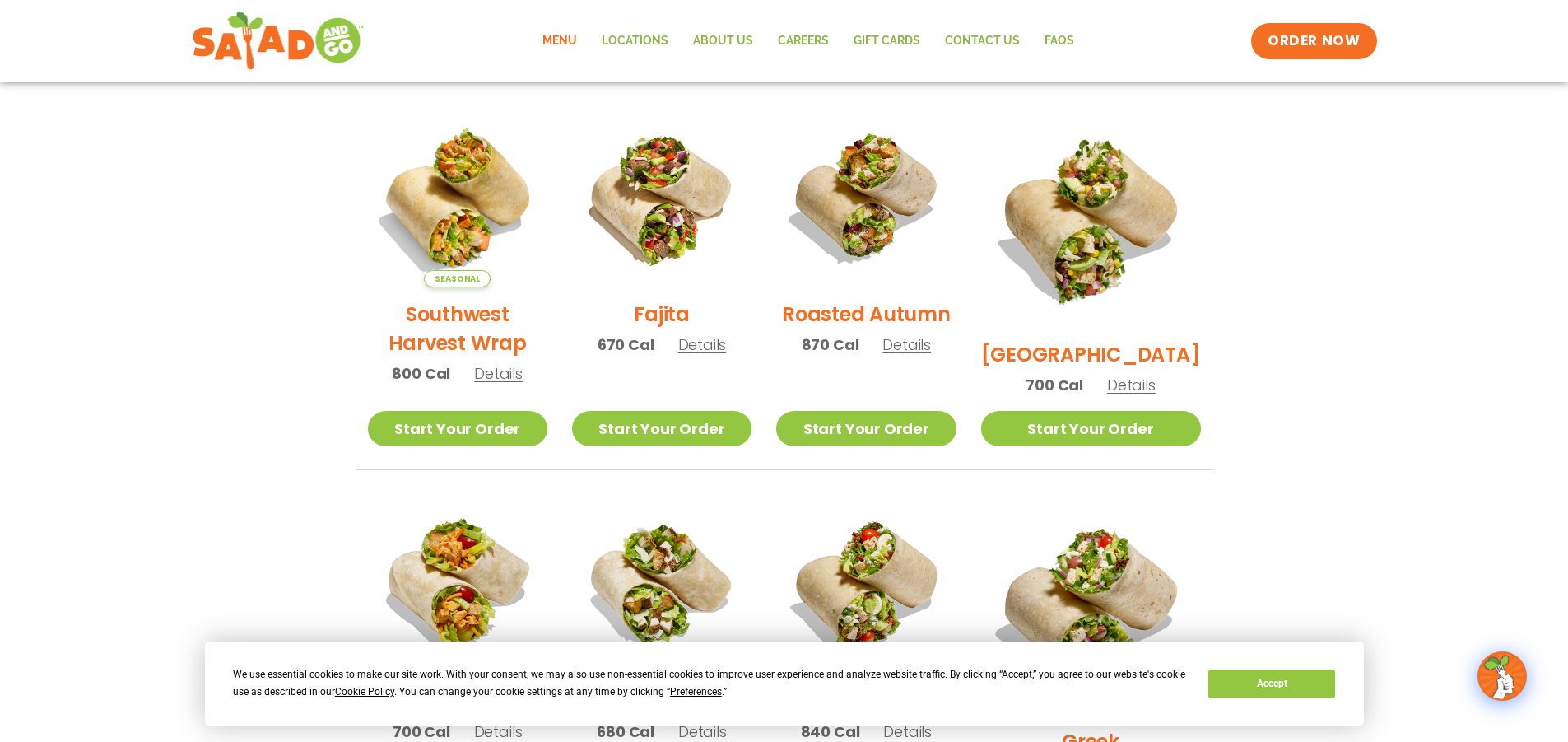
click at [519, 384] on span "Details" at bounding box center [498, 373] width 49 height 21
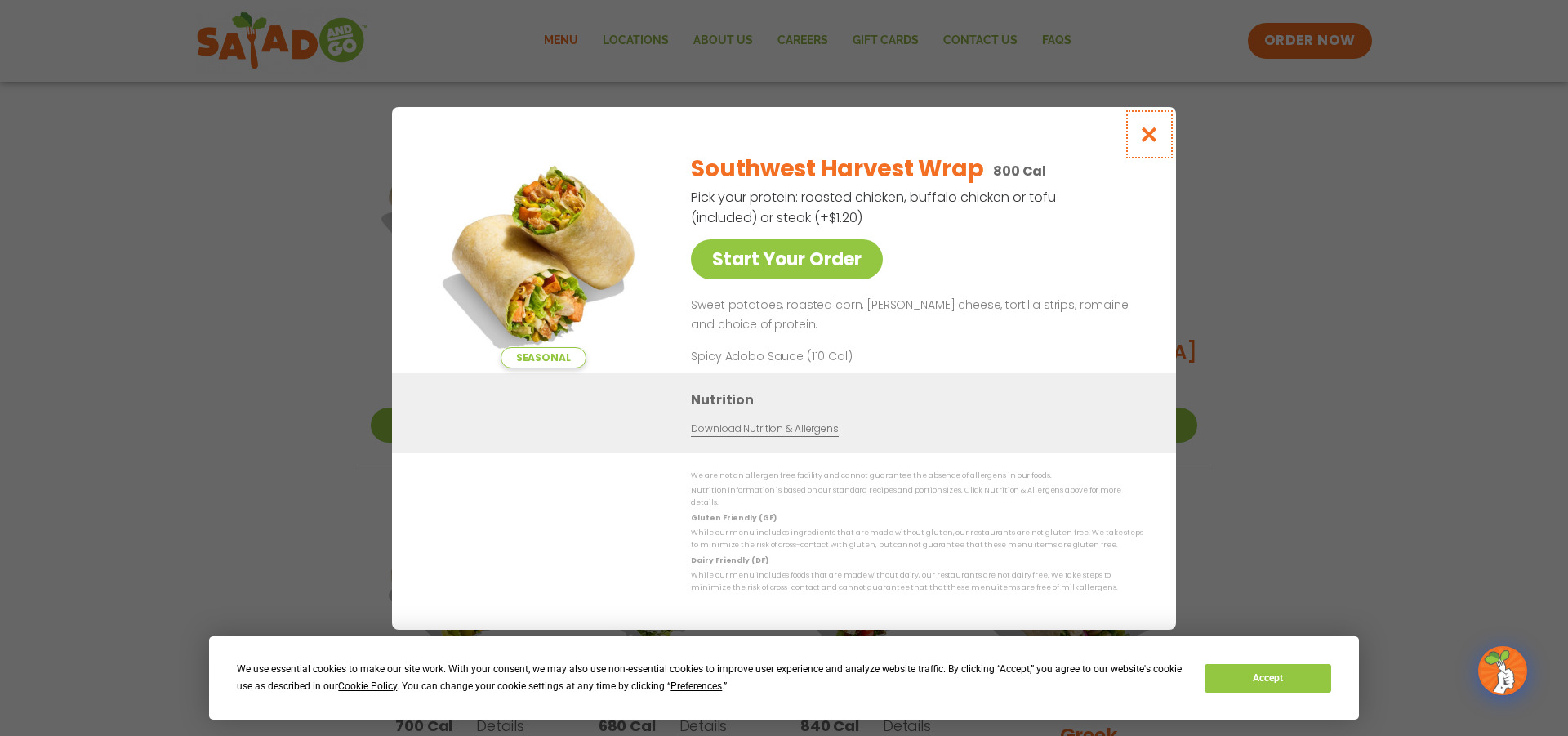
click at [1161, 135] on button "Close modal" at bounding box center [1150, 134] width 53 height 55
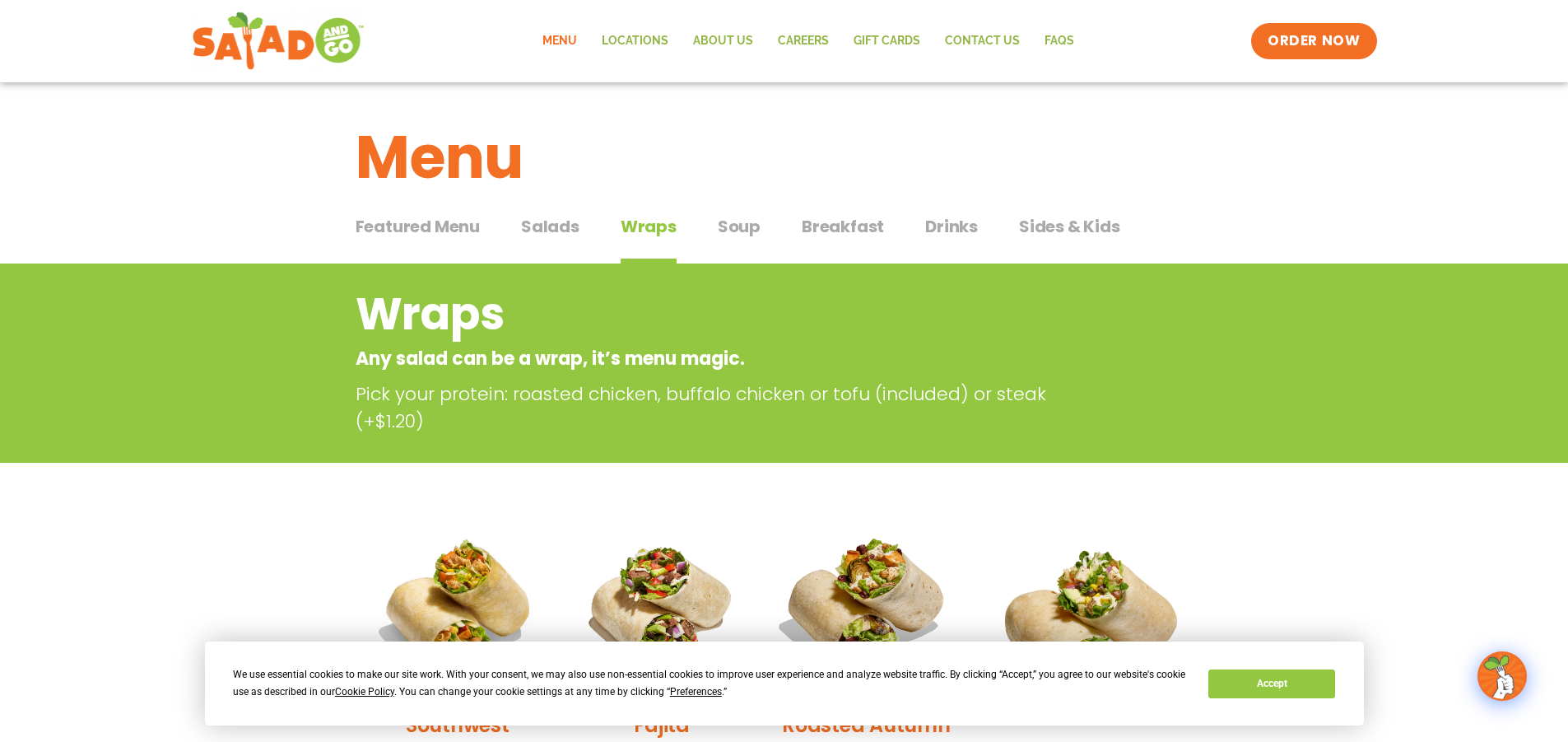
scroll to position [0, 0]
click at [541, 236] on span "Salads" at bounding box center [549, 227] width 58 height 24
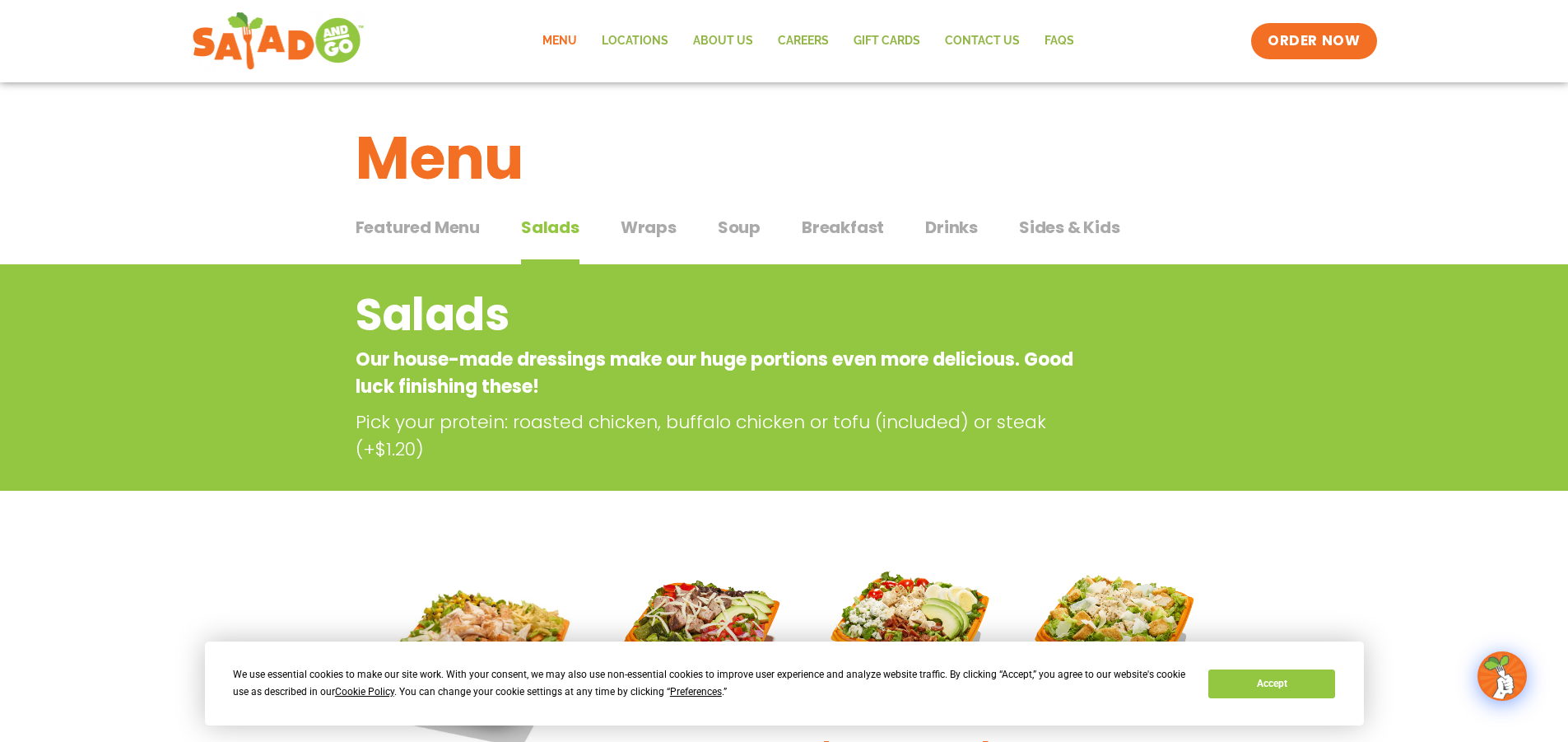
click at [718, 236] on span "Soup" at bounding box center [738, 227] width 43 height 24
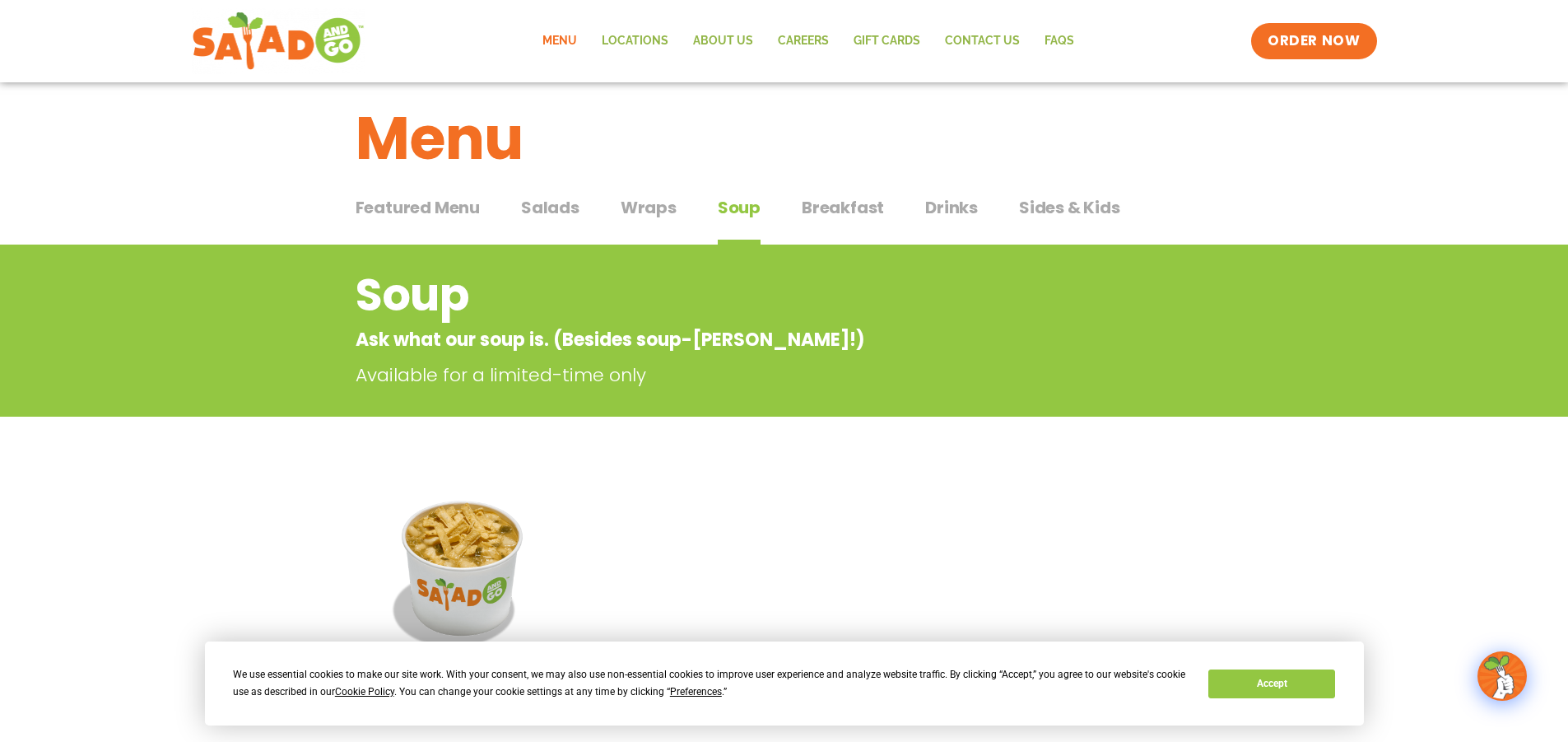
scroll to position [16, 0]
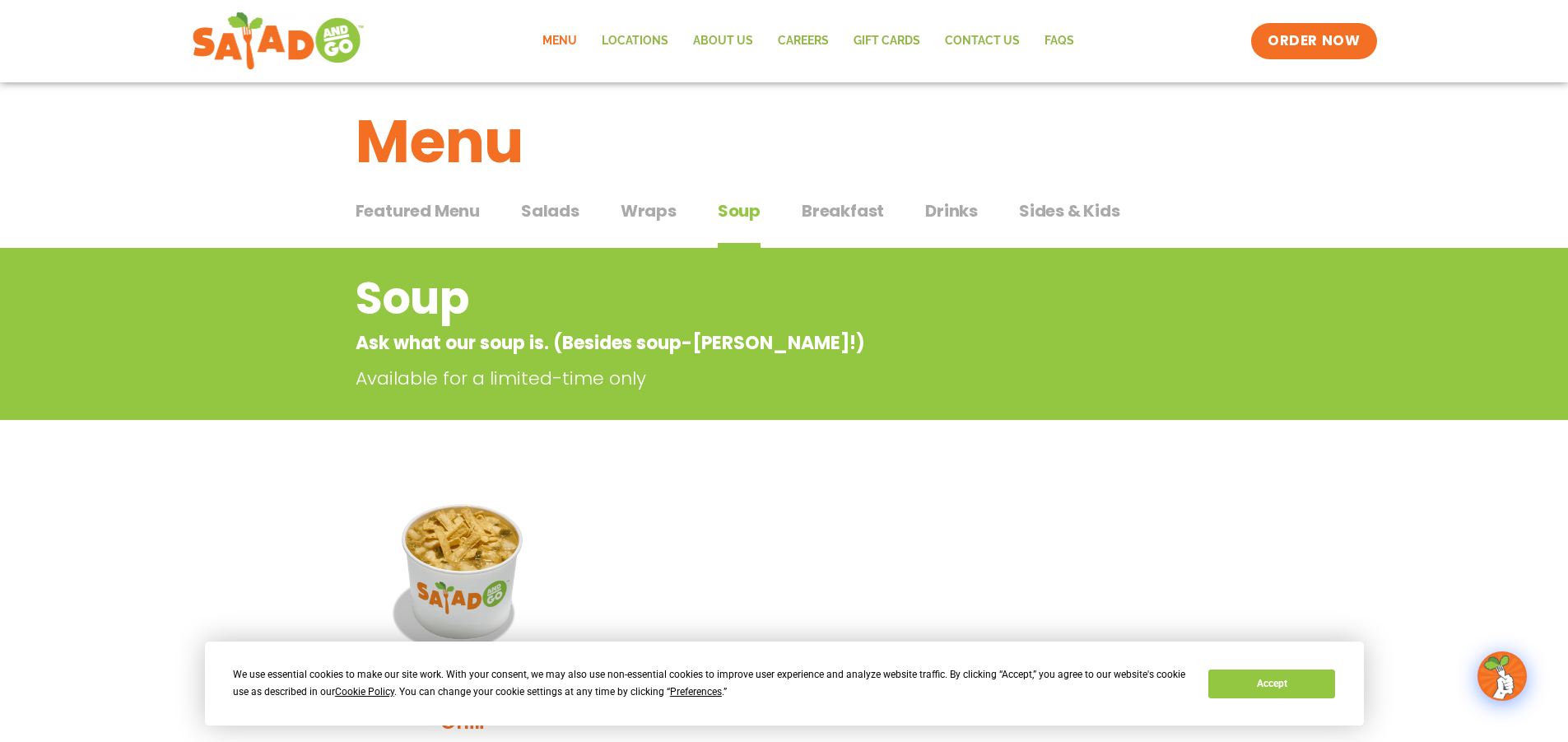
click at [570, 202] on span "Salads" at bounding box center [549, 211] width 58 height 24
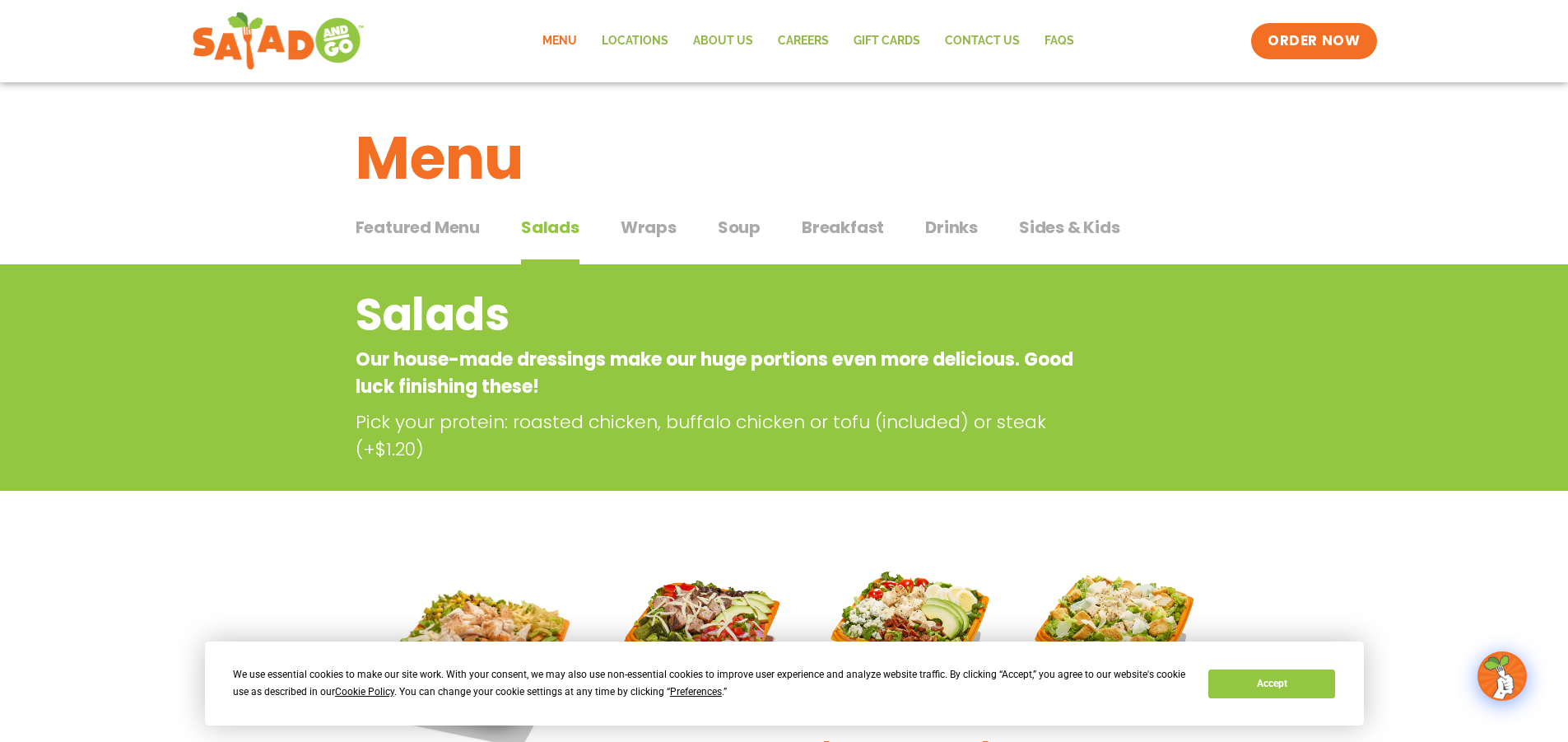
click at [403, 226] on span "Featured Menu" at bounding box center [417, 227] width 124 height 24
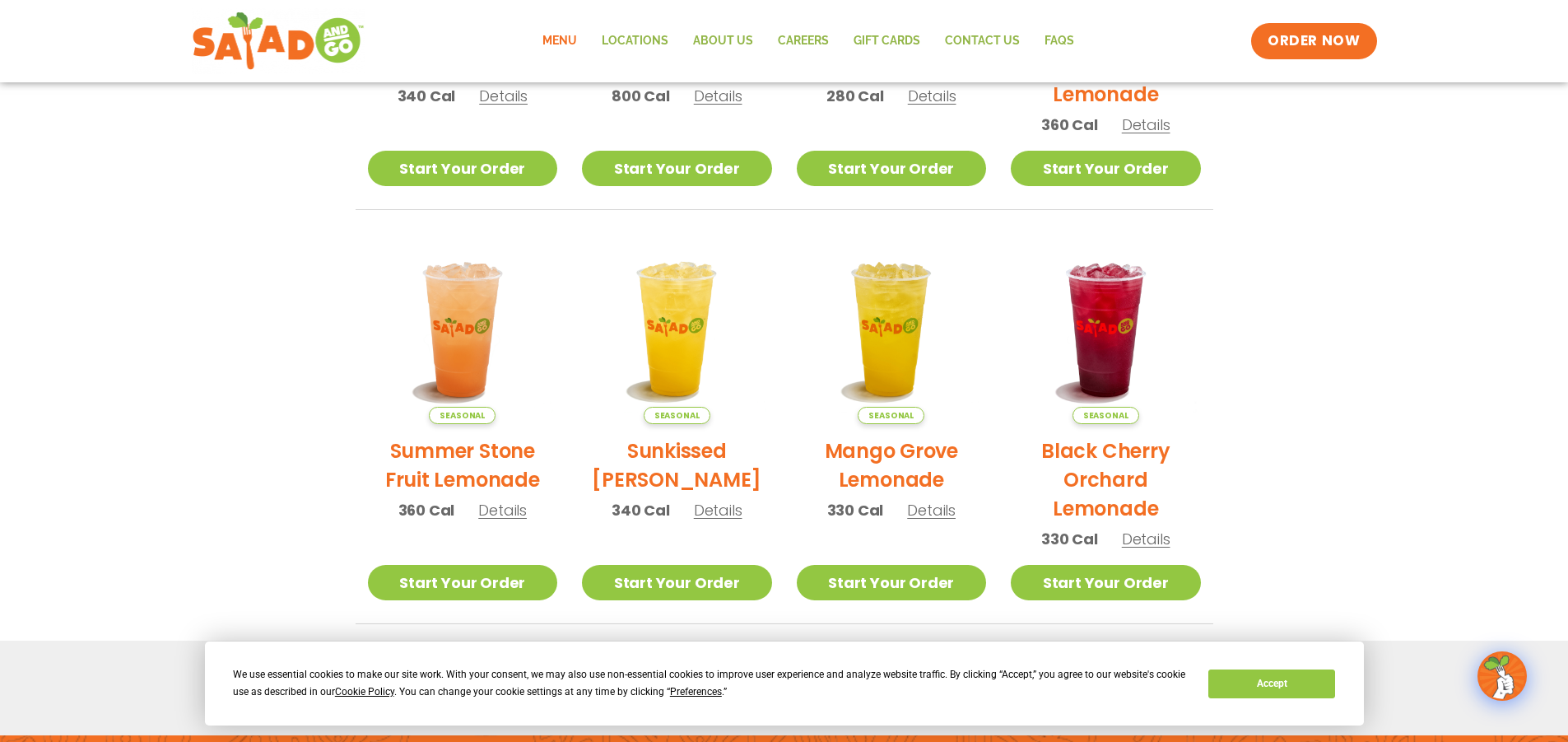
scroll to position [741, 0]
